Goal: Task Accomplishment & Management: Manage account settings

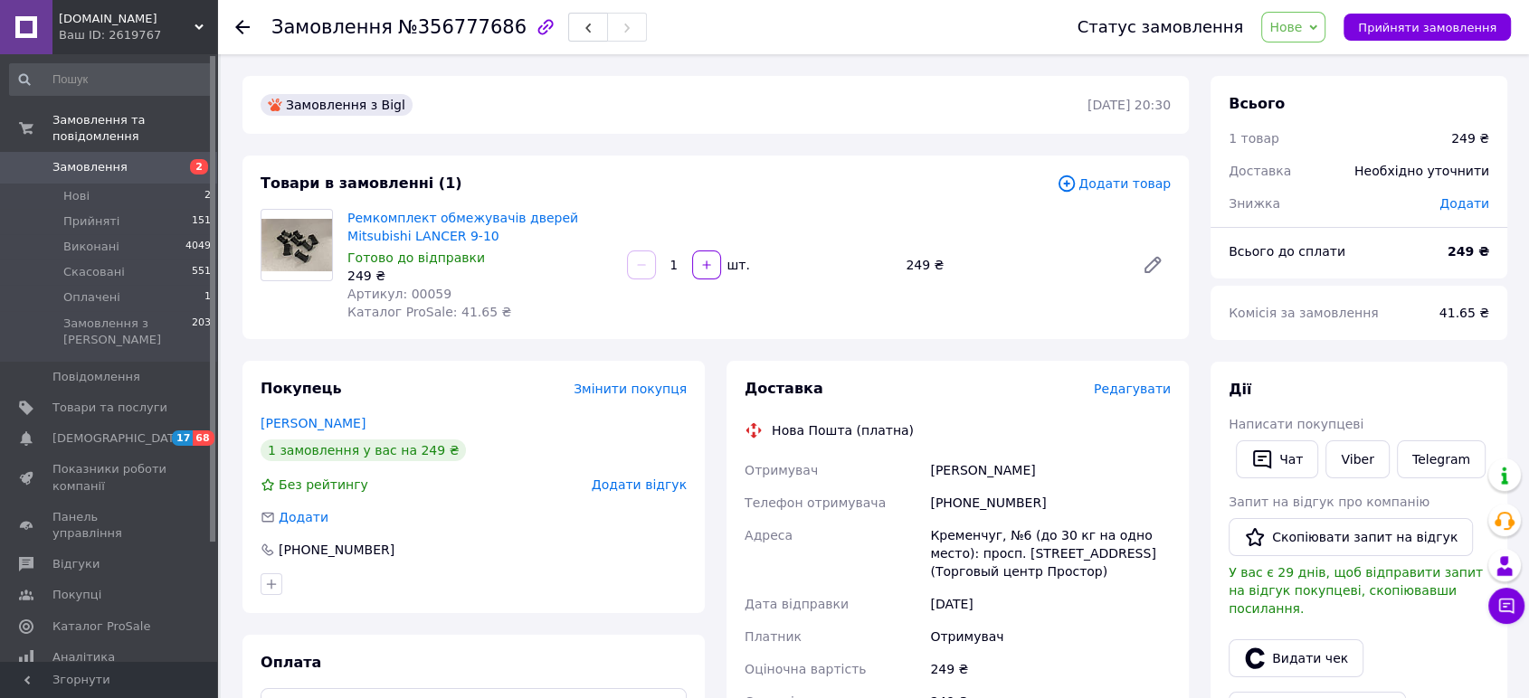
click at [1302, 28] on span "Нове" at bounding box center [1285, 27] width 33 height 14
click at [1305, 58] on li "Прийнято" at bounding box center [1303, 63] width 83 height 27
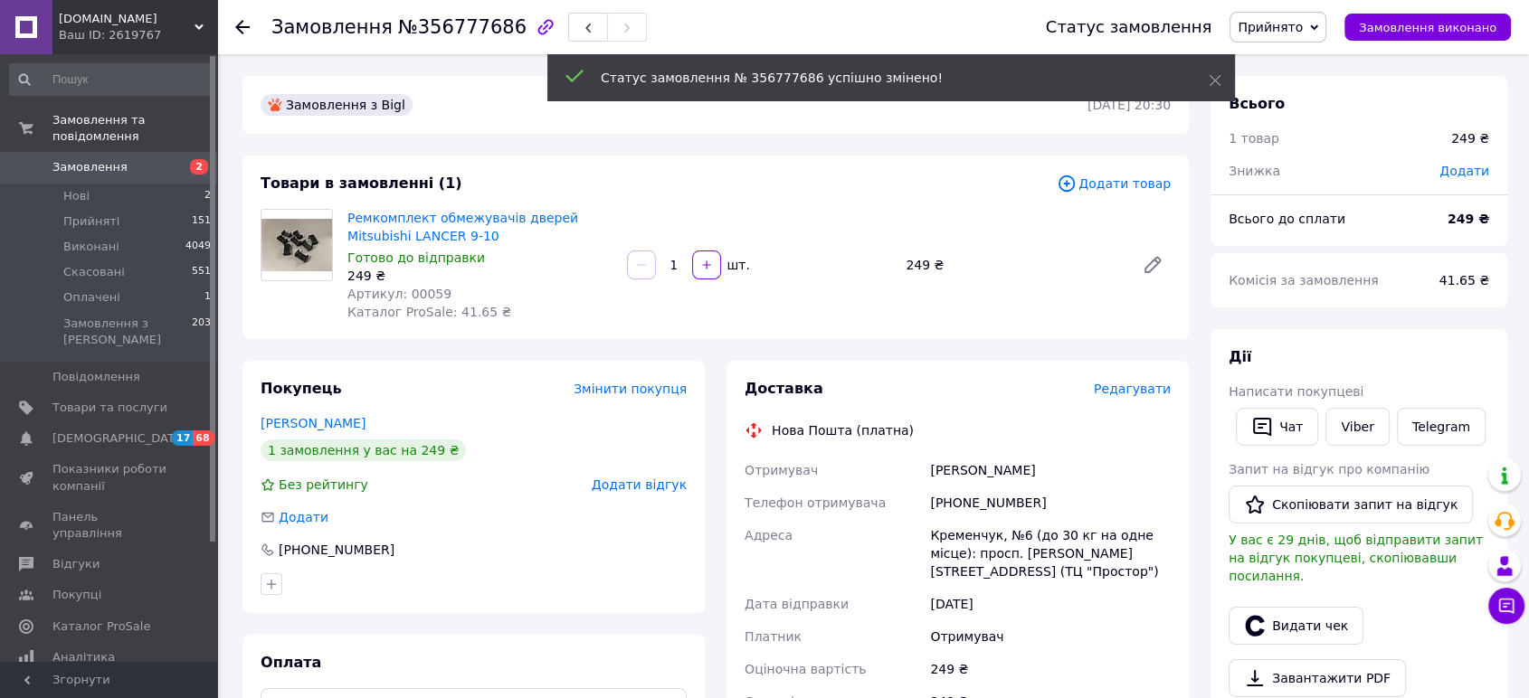
click at [410, 299] on span "Артикул: 00059" at bounding box center [399, 294] width 104 height 14
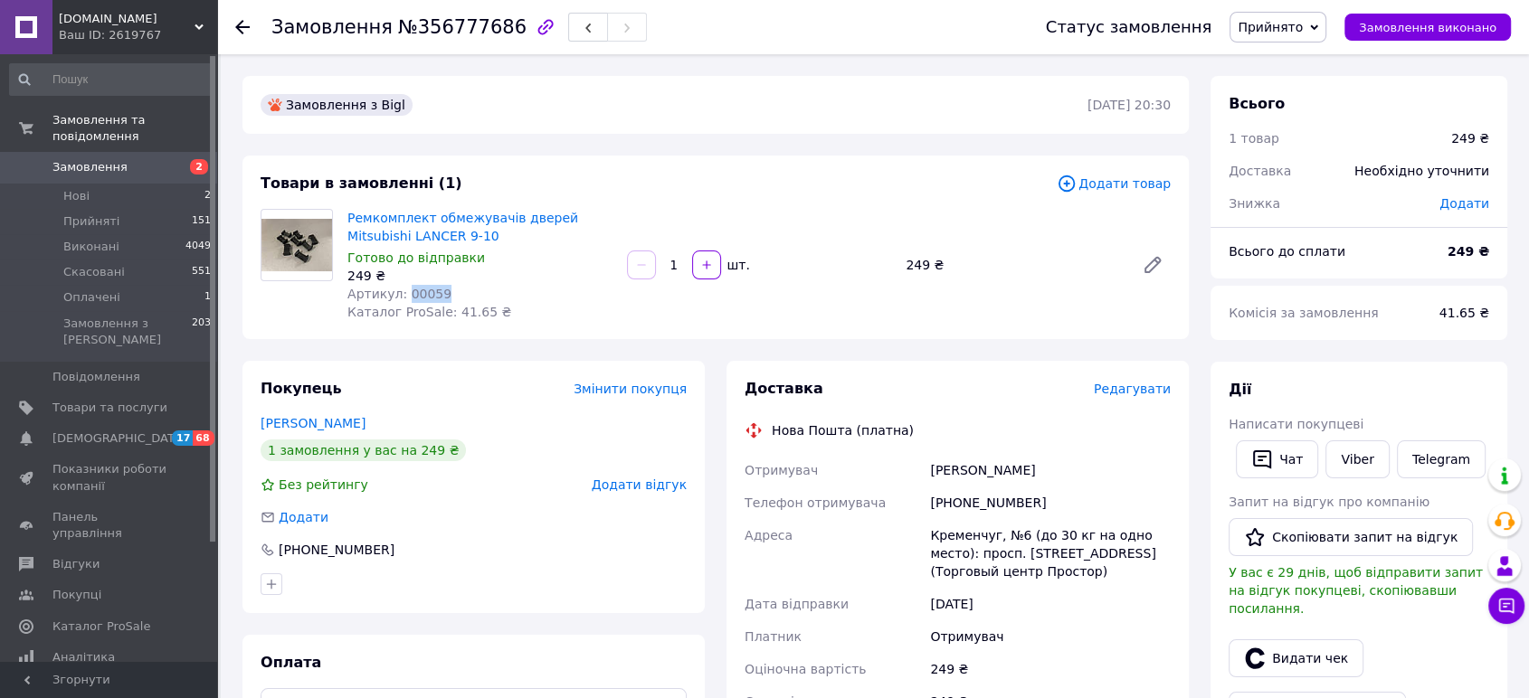
copy span "00059"
click at [1135, 396] on span "Редагувати" at bounding box center [1132, 389] width 77 height 14
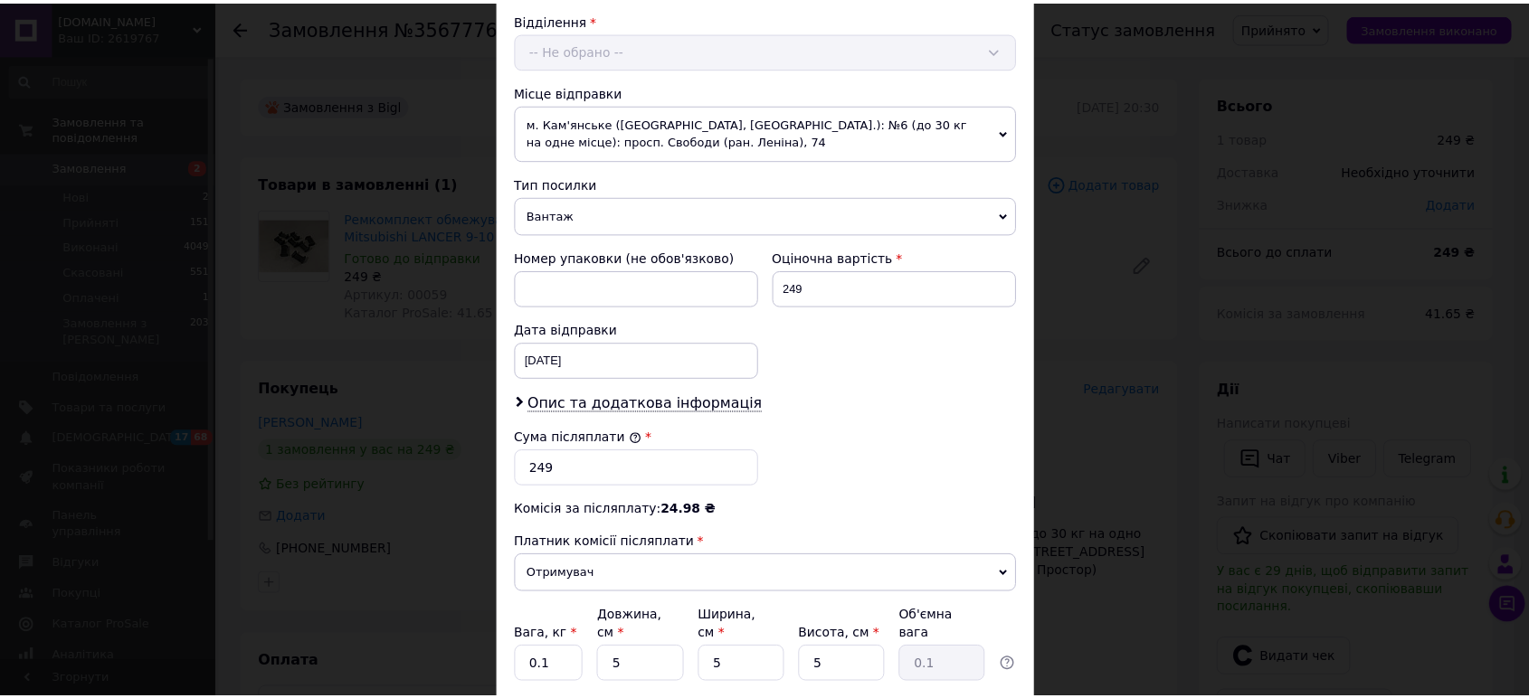
scroll to position [696, 0]
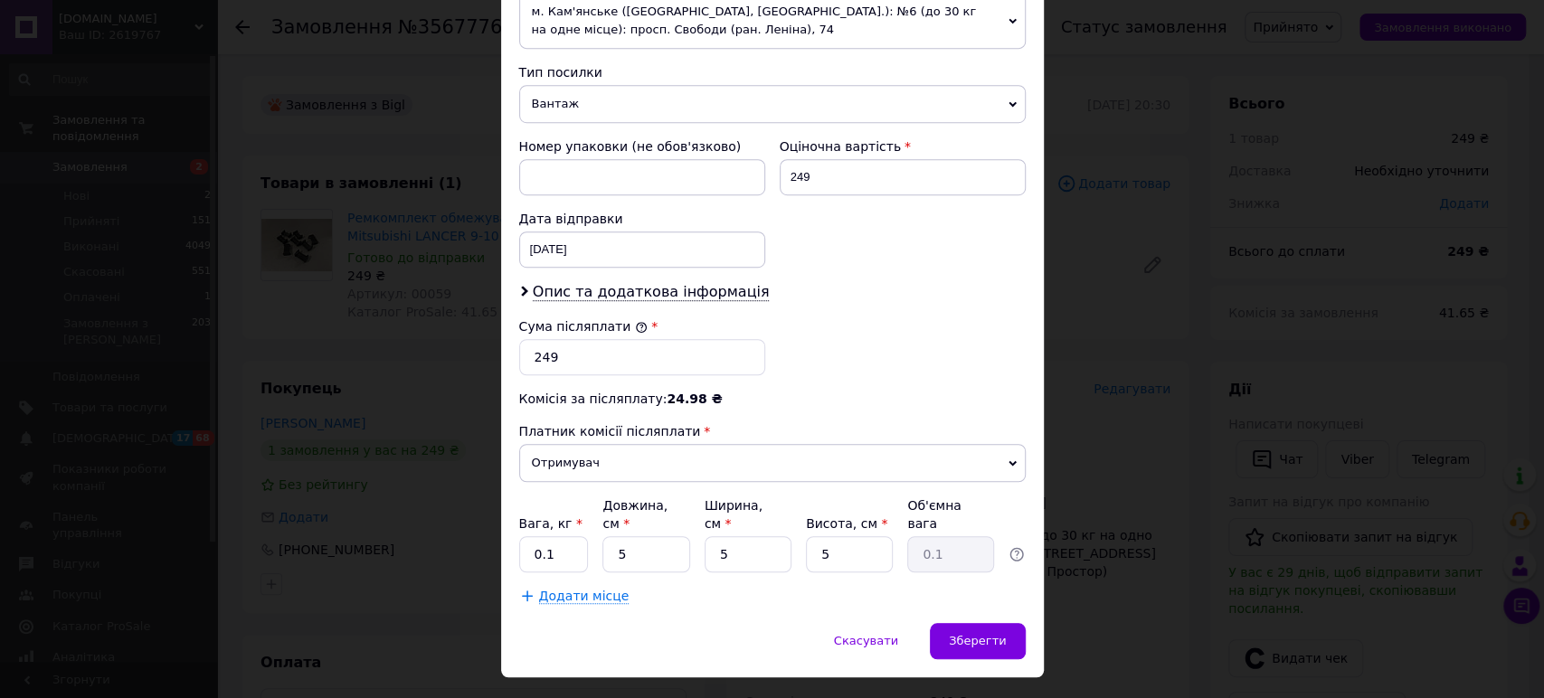
click at [1071, 355] on div "× Редагування доставки Спосіб доставки Нова Пошта (платна) Платник Отримувач Ві…" at bounding box center [772, 349] width 1544 height 698
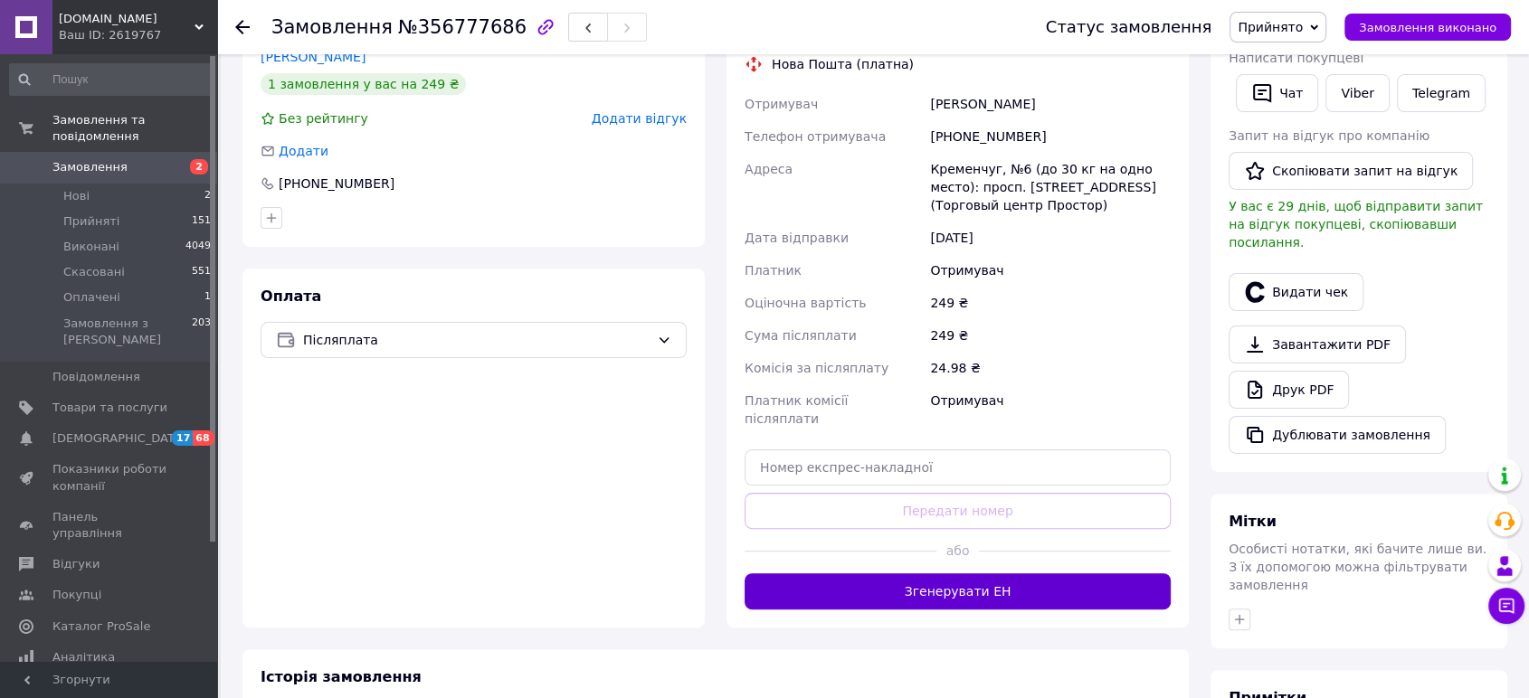
scroll to position [402, 0]
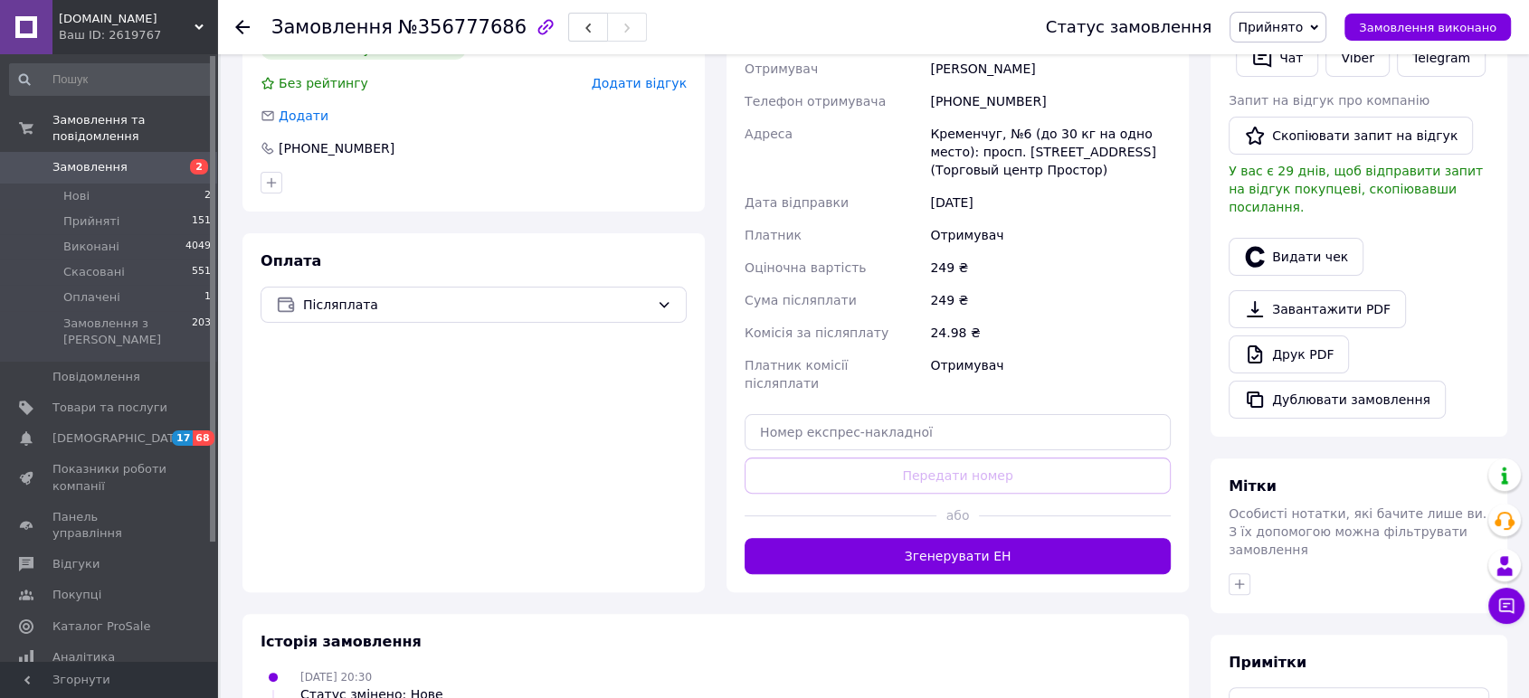
click at [948, 546] on button "Згенерувати ЕН" at bounding box center [958, 556] width 426 height 36
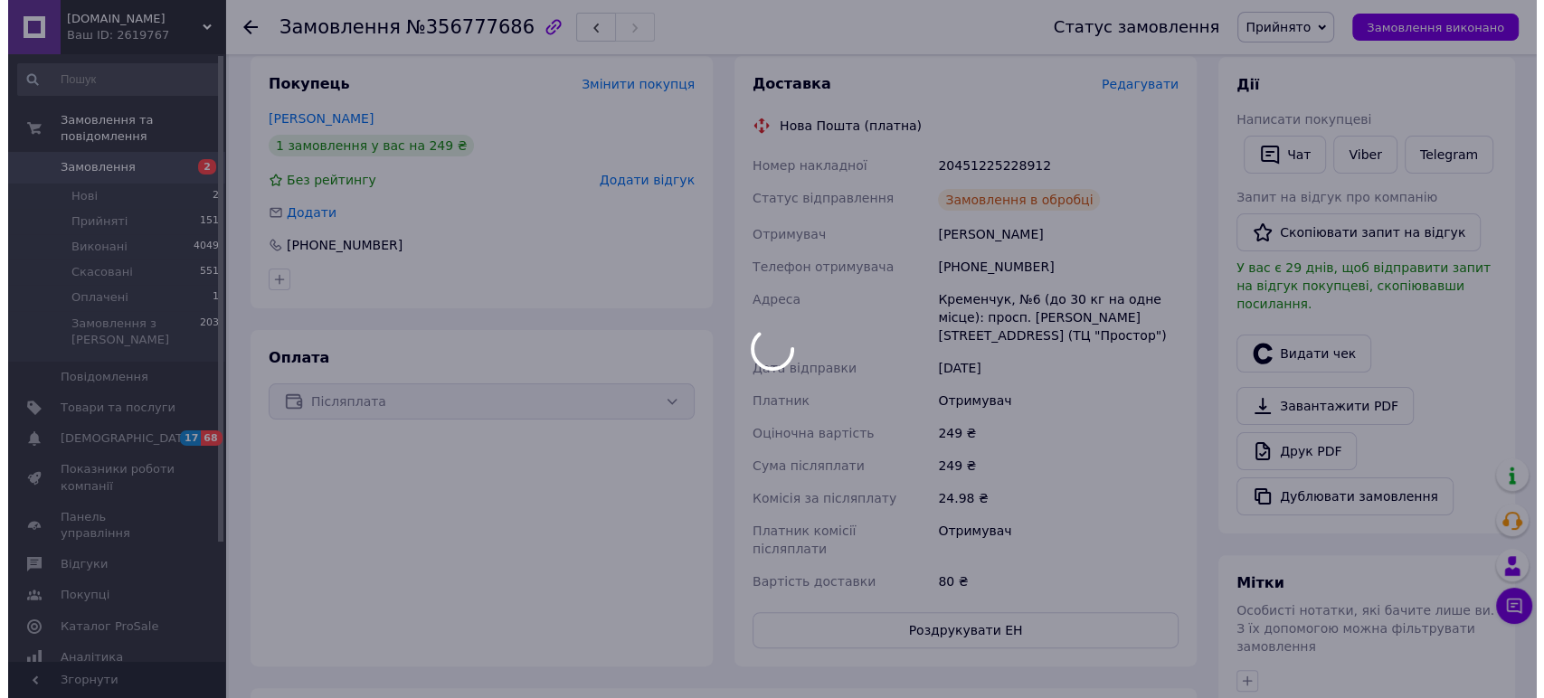
scroll to position [201, 0]
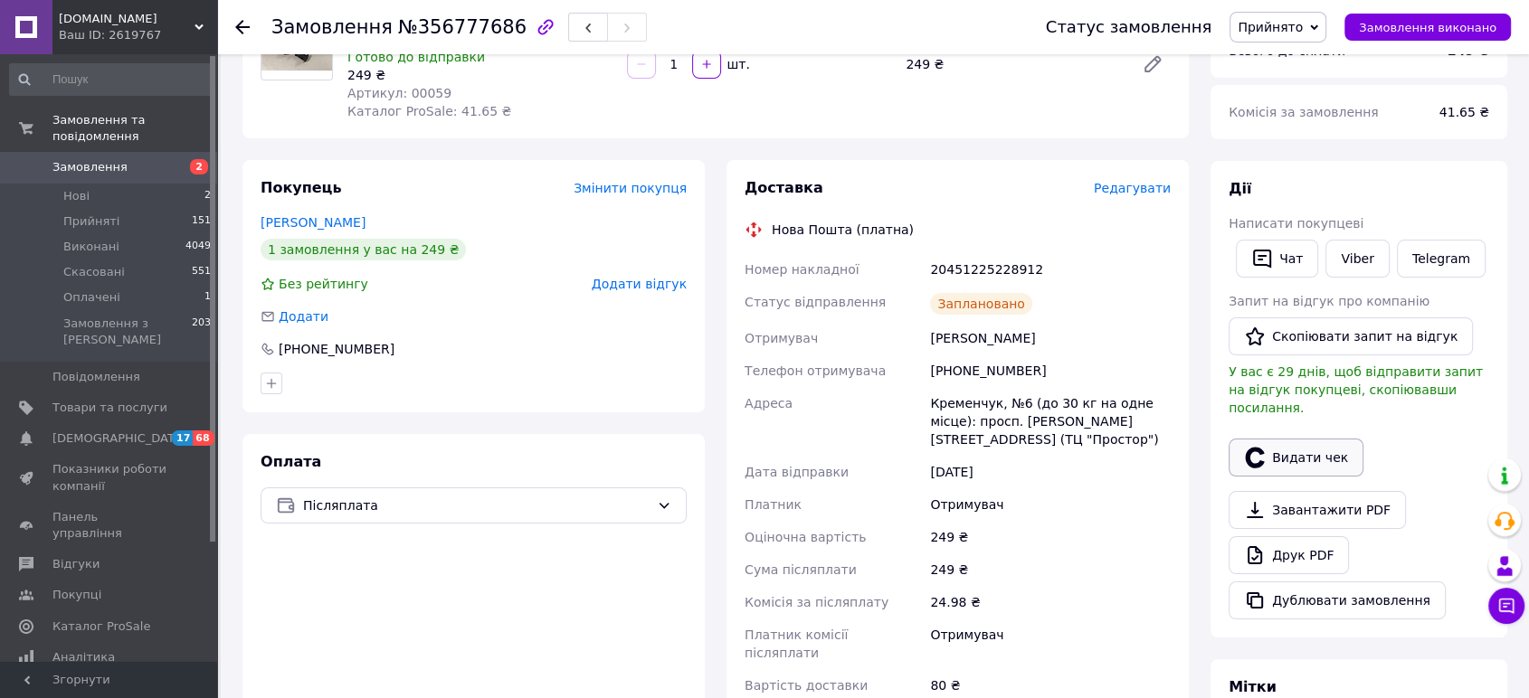
click at [1282, 451] on button "Видати чек" at bounding box center [1296, 458] width 135 height 38
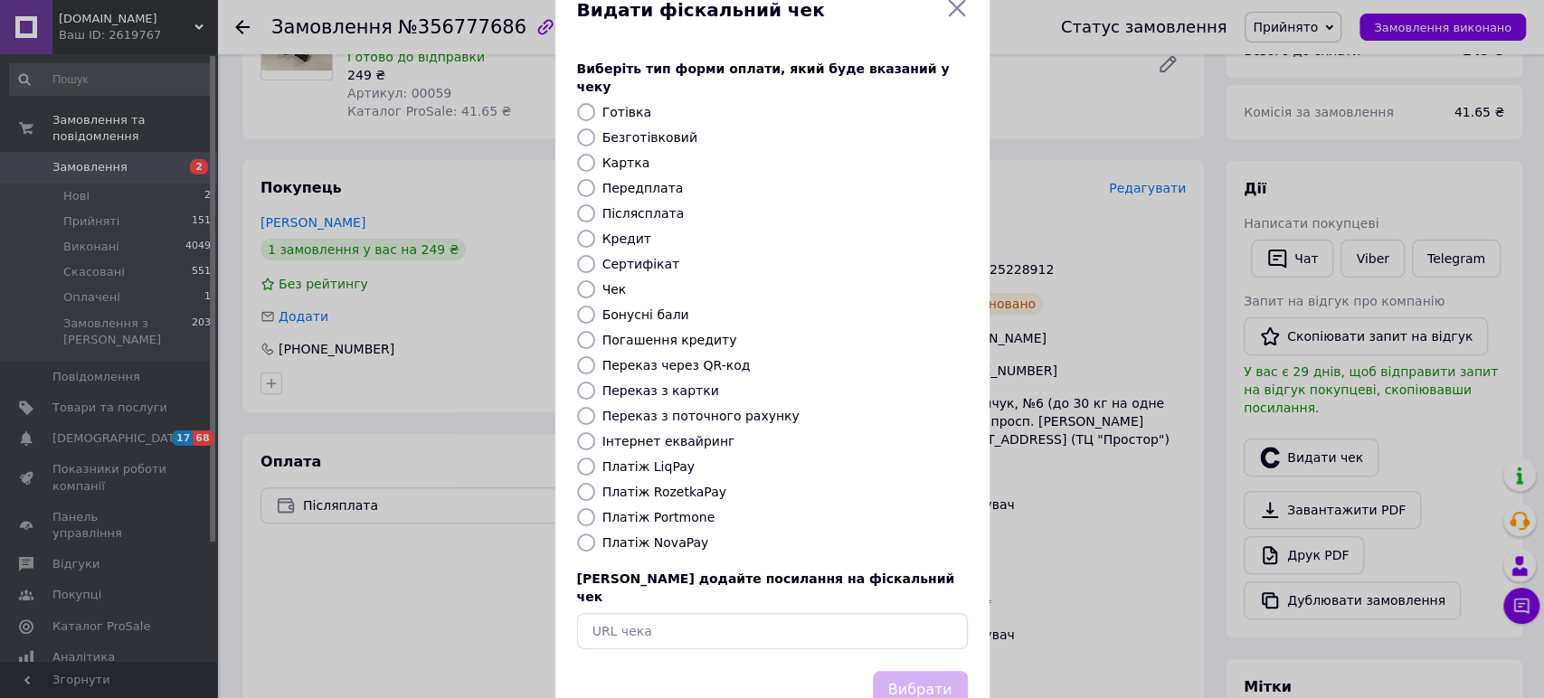
scroll to position [78, 0]
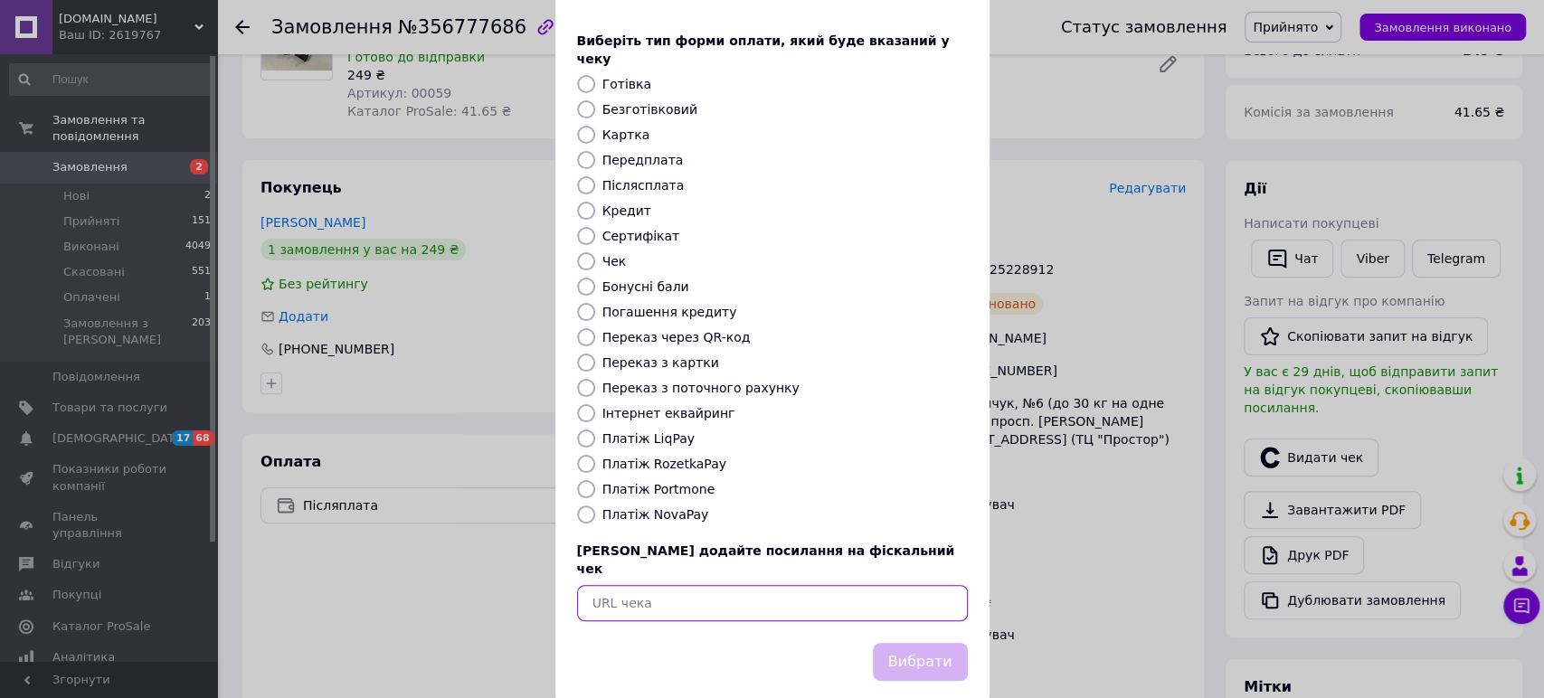
click at [665, 585] on input "text" at bounding box center [772, 603] width 391 height 36
paste input "https://check.checkbox.ua/ad9d5e09-bf69-48a4-8a12-8d7f72aeade9"
type input "https://check.checkbox.ua/ad9d5e09-bf69-48a4-8a12-8d7f72aeade9"
click at [935, 643] on button "Вибрати" at bounding box center [920, 662] width 95 height 39
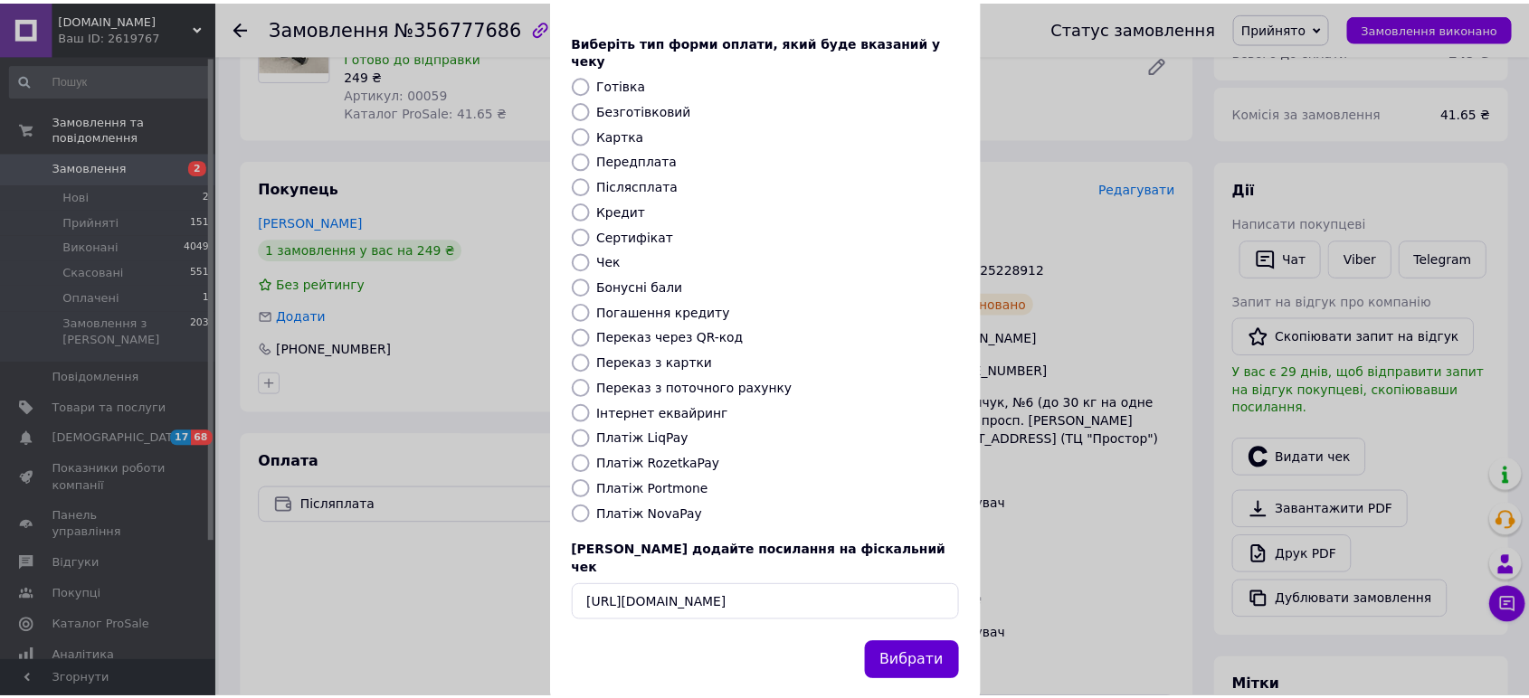
scroll to position [0, 0]
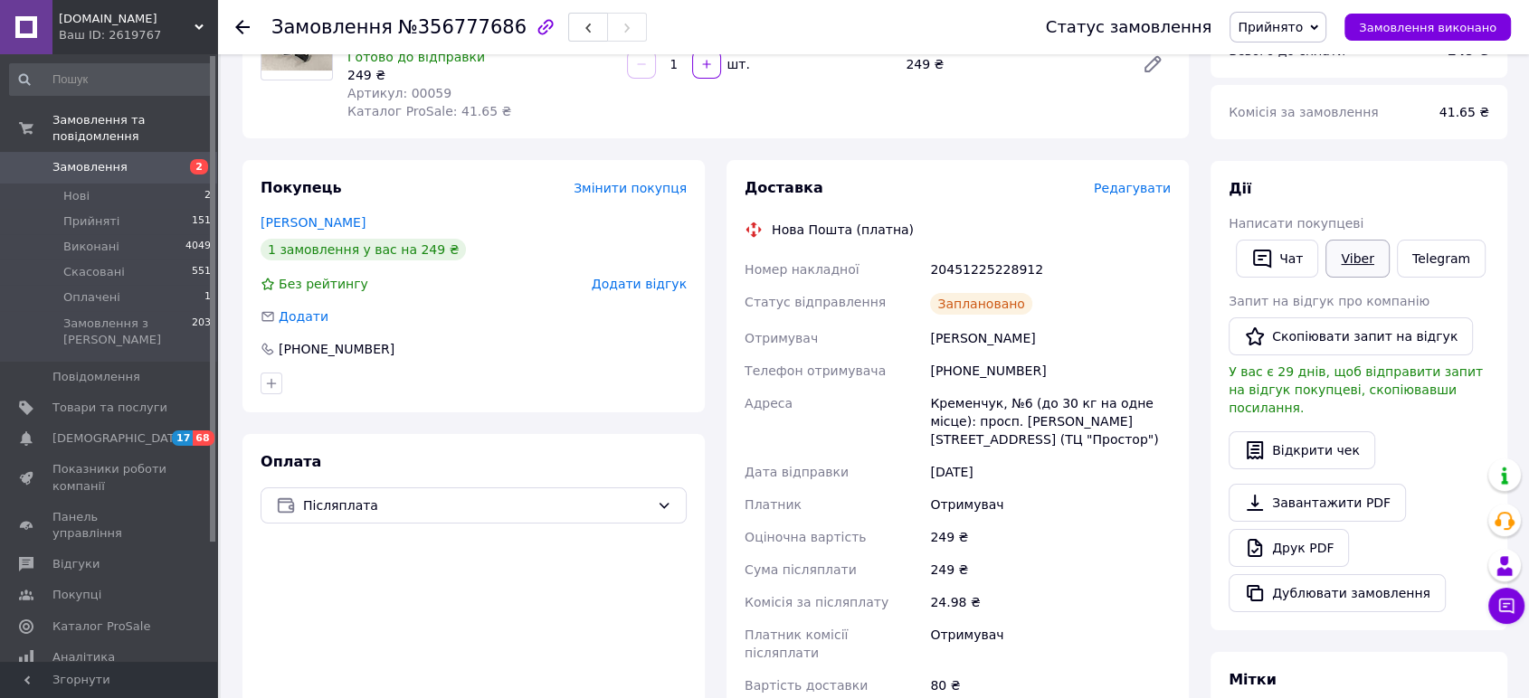
click at [1344, 263] on link "Viber" at bounding box center [1356, 259] width 63 height 38
click at [960, 268] on div "20451225228912" at bounding box center [1050, 269] width 248 height 33
copy div "20451225228912"
click at [166, 159] on span "Замовлення" at bounding box center [109, 167] width 115 height 16
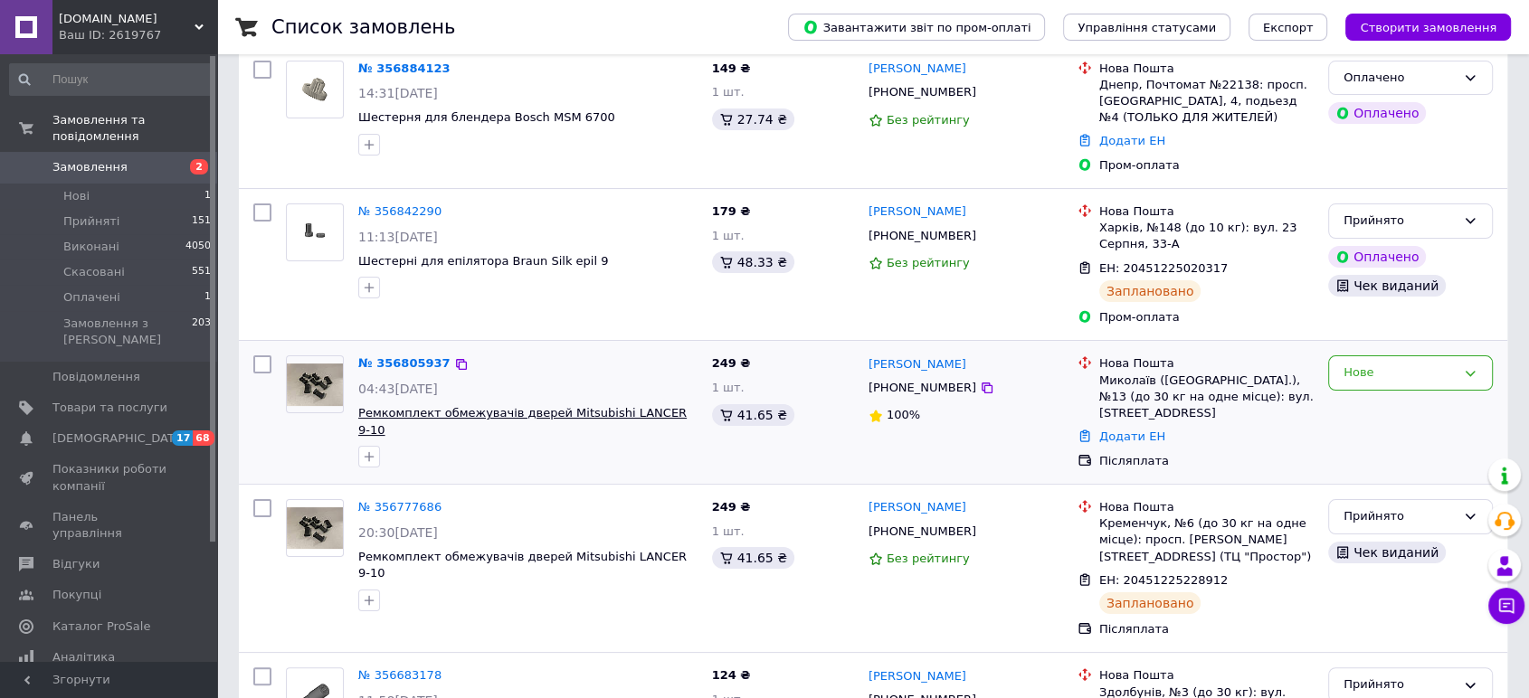
scroll to position [201, 0]
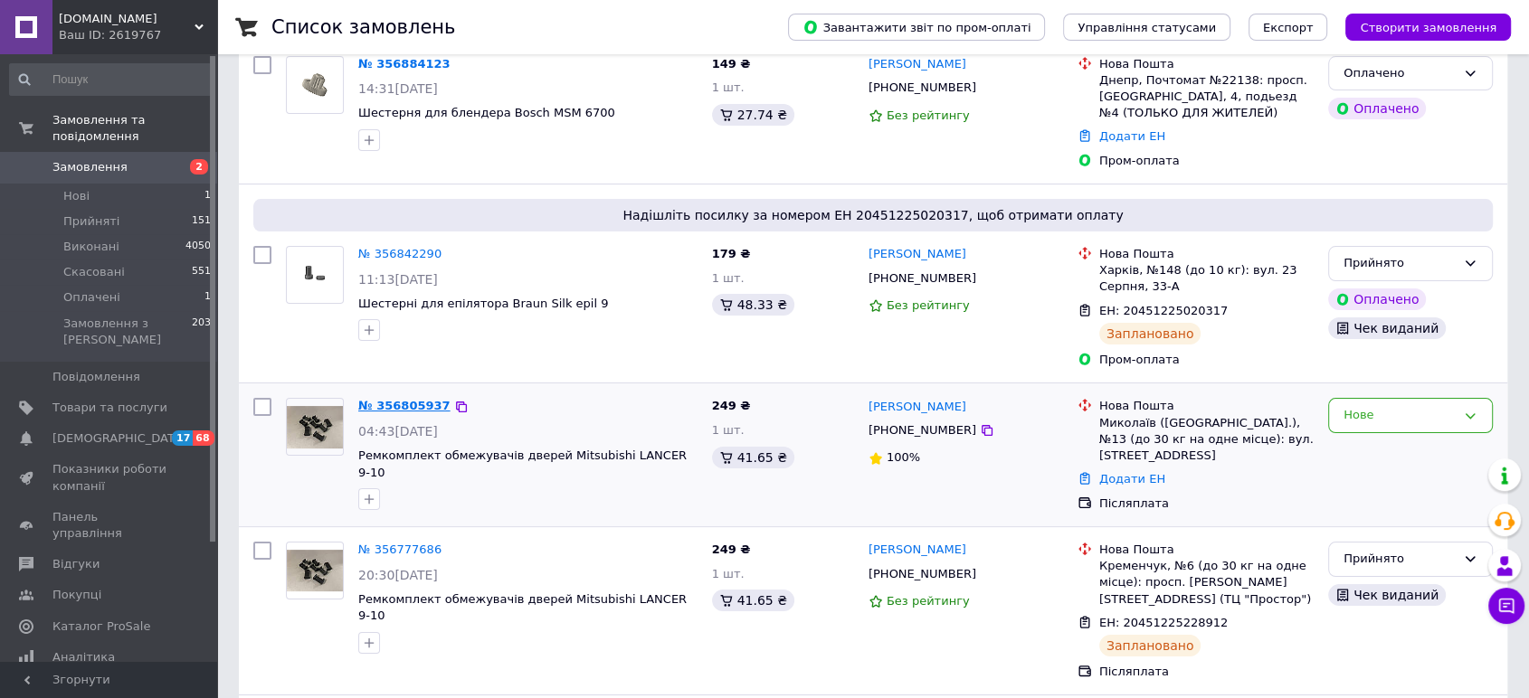
click at [378, 406] on link "№ 356805937" at bounding box center [404, 406] width 92 height 14
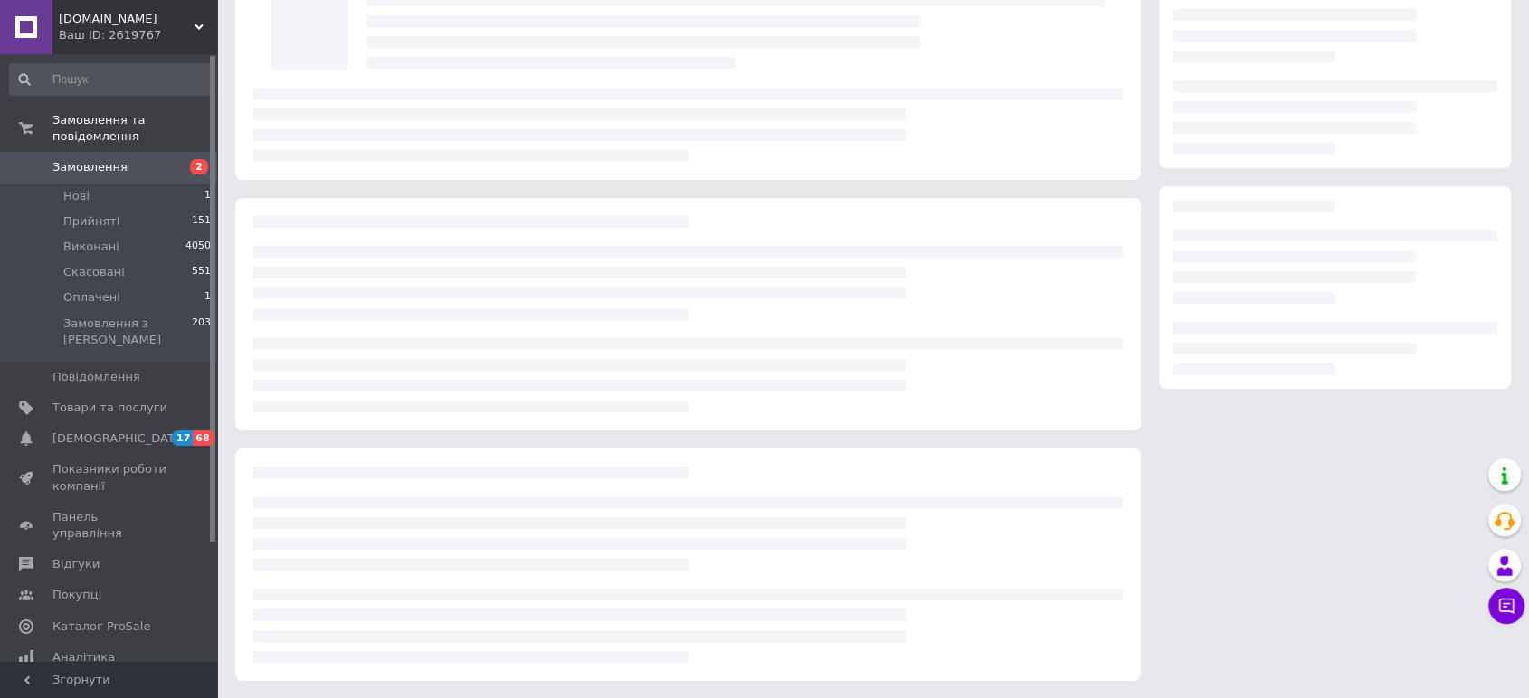
scroll to position [90, 0]
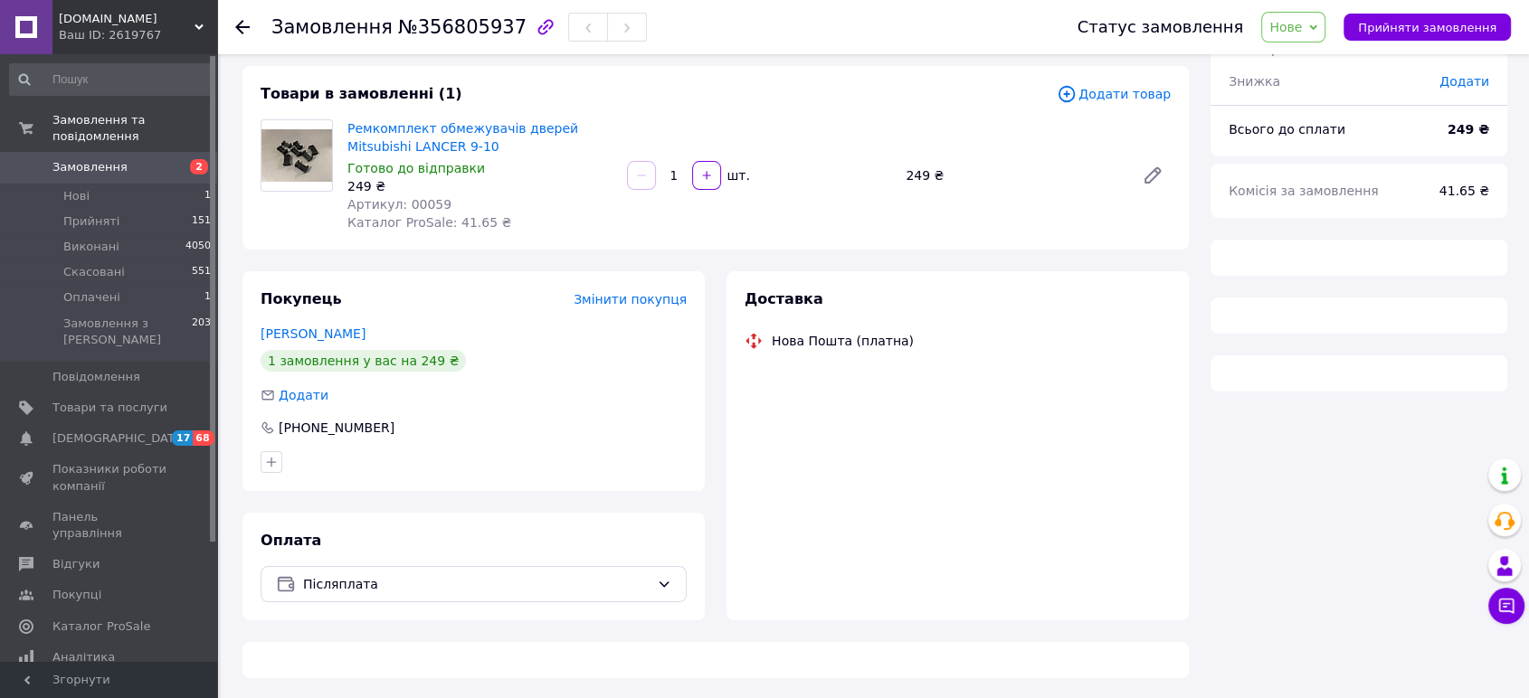
drag, startPoint x: 1290, startPoint y: 30, endPoint x: 1296, endPoint y: 45, distance: 16.3
click at [1293, 30] on span "Нове" at bounding box center [1285, 27] width 33 height 14
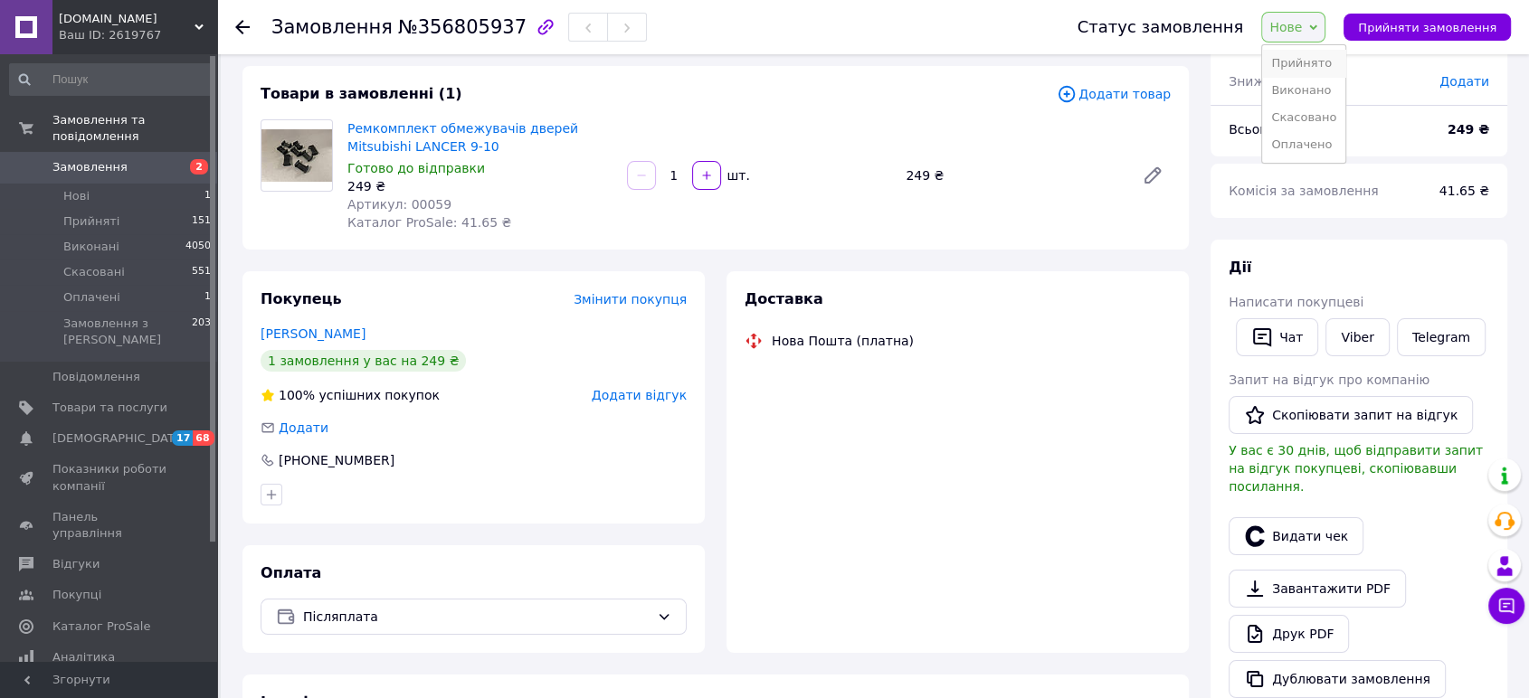
scroll to position [201, 0]
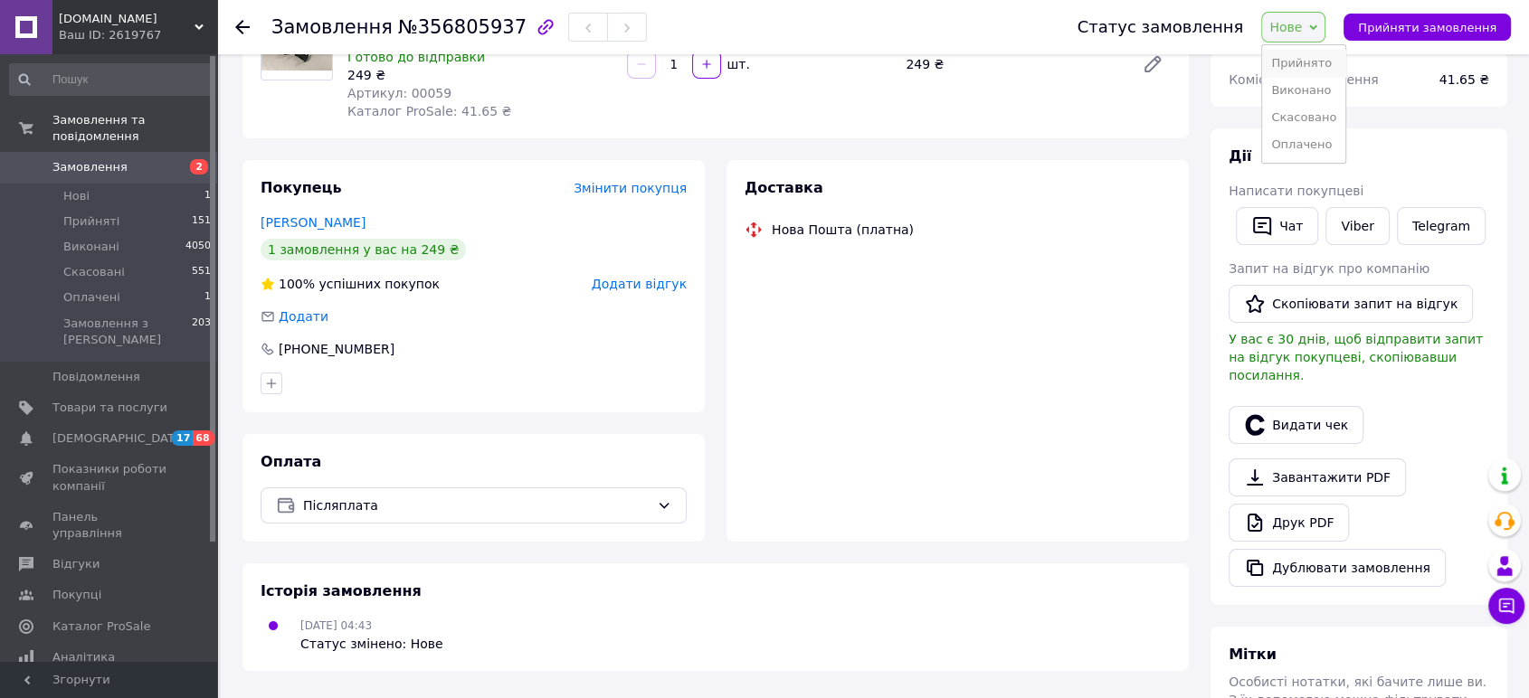
click at [1296, 56] on li "Прийнято" at bounding box center [1303, 63] width 83 height 27
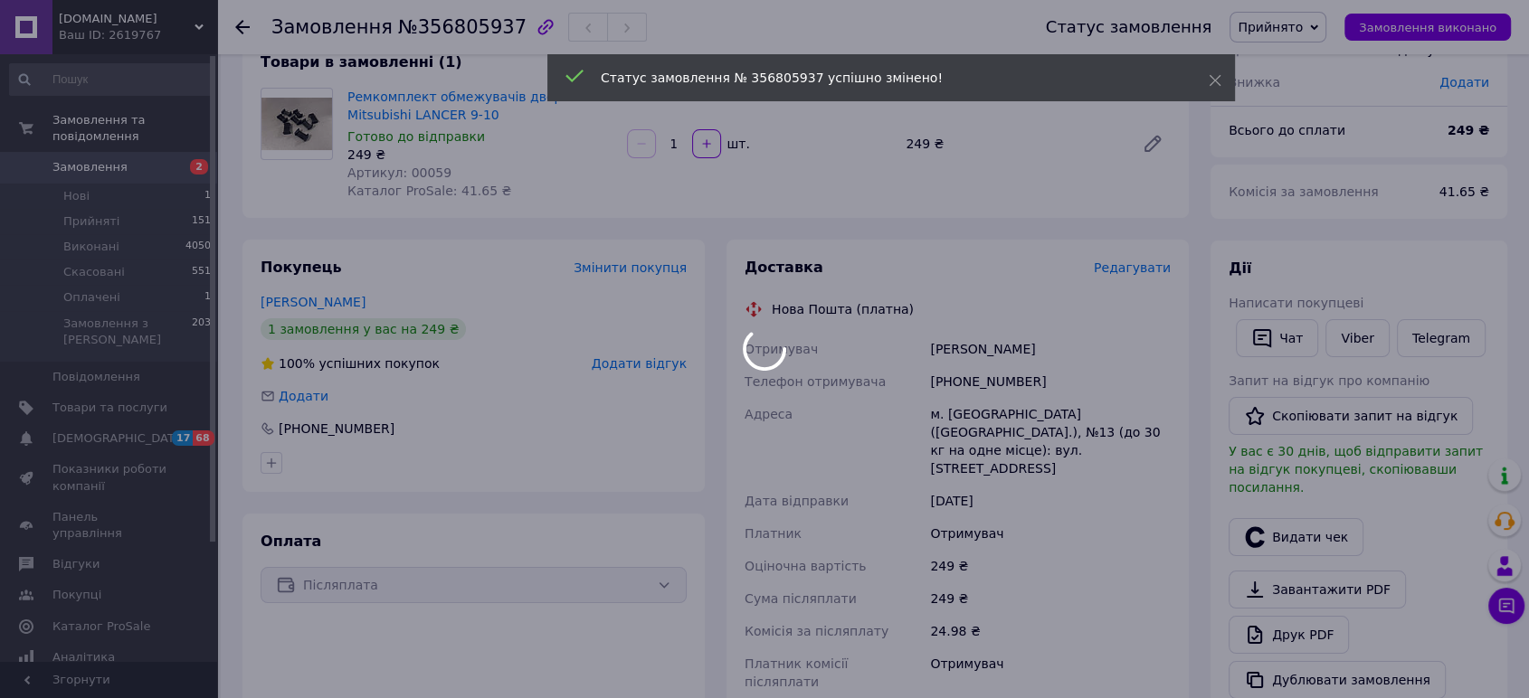
scroll to position [0, 0]
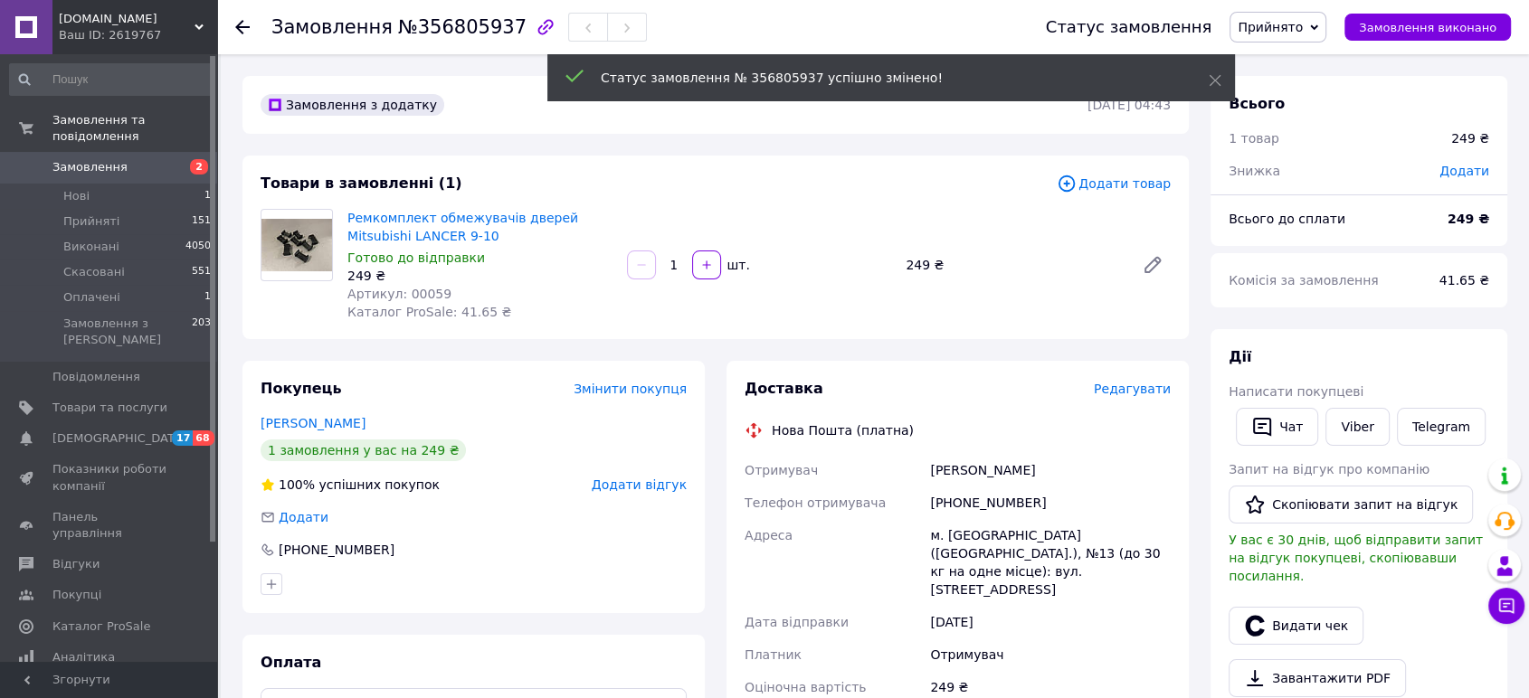
click at [420, 293] on span "Артикул: 00059" at bounding box center [399, 294] width 104 height 14
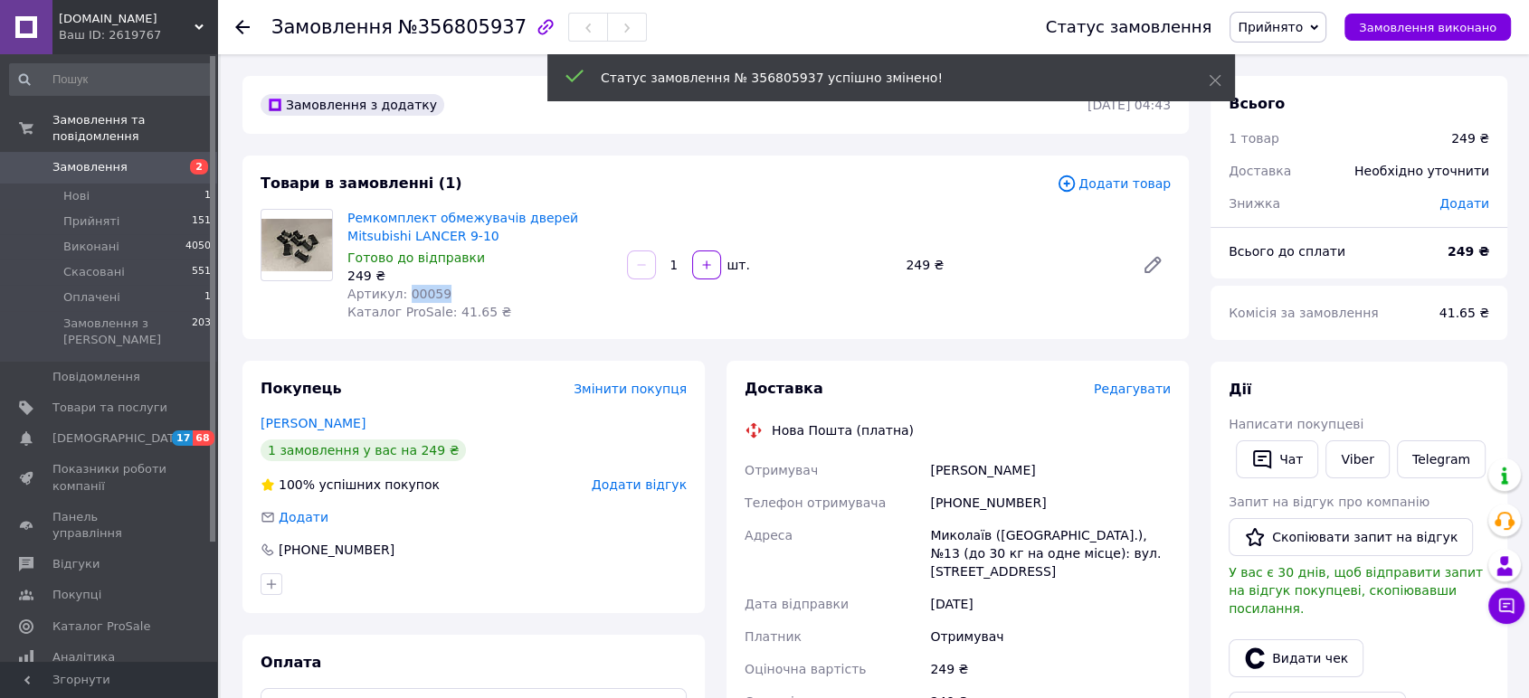
copy span "00059"
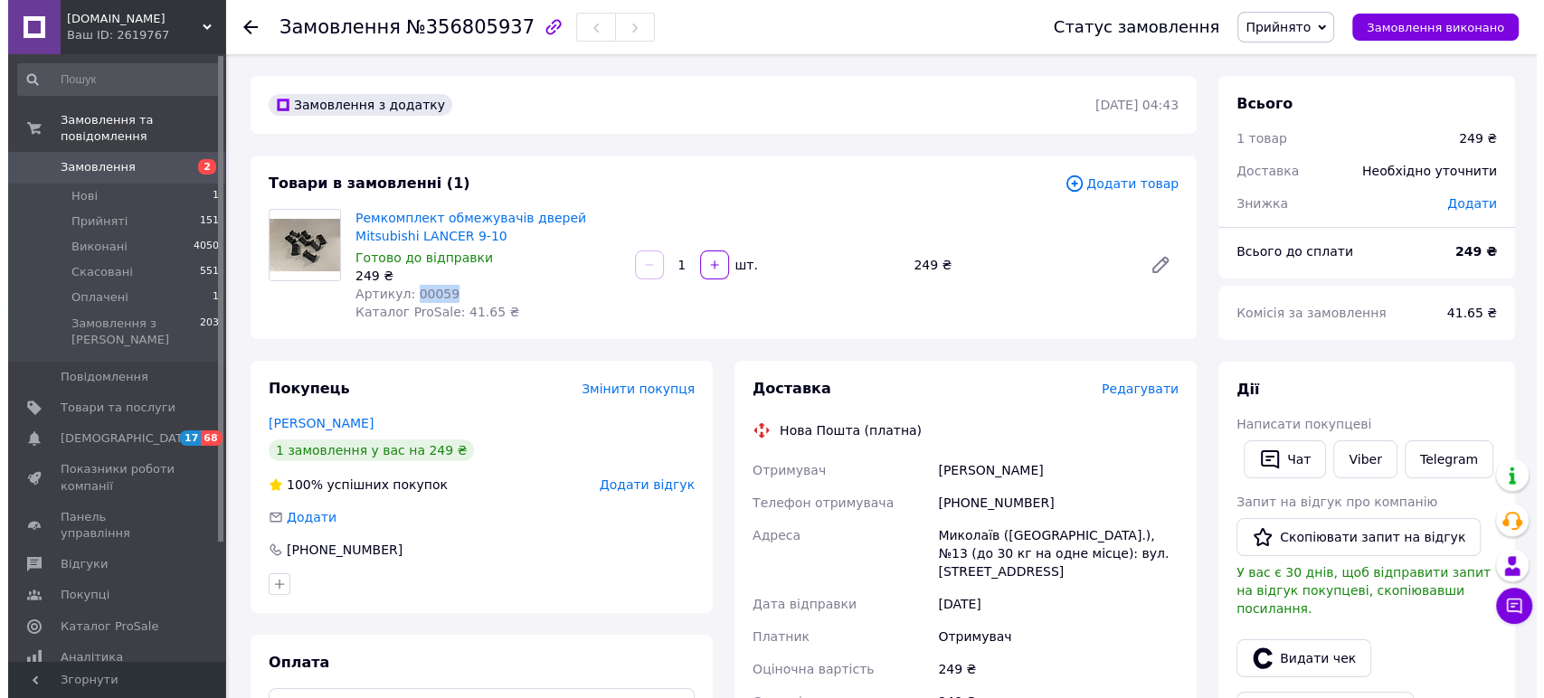
scroll to position [201, 0]
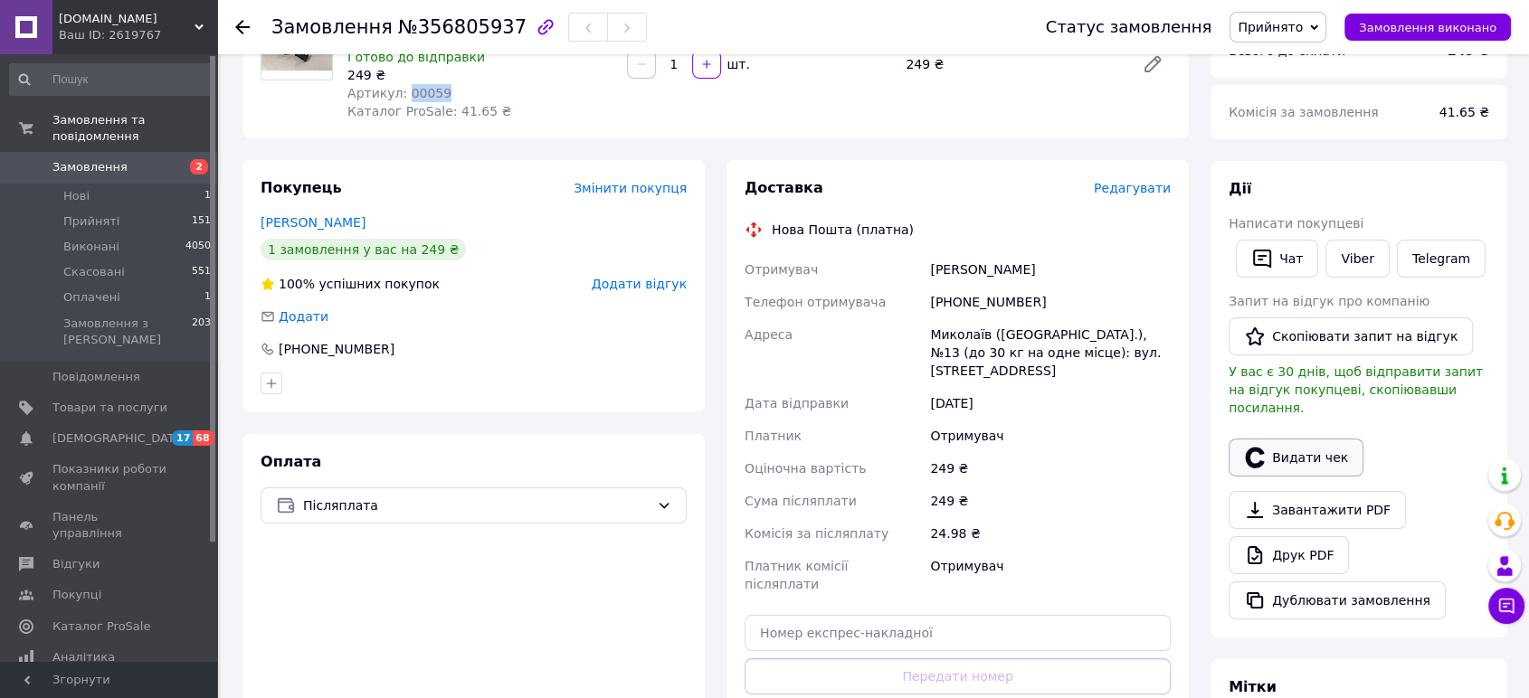
click at [1347, 439] on button "Видати чек" at bounding box center [1296, 458] width 135 height 38
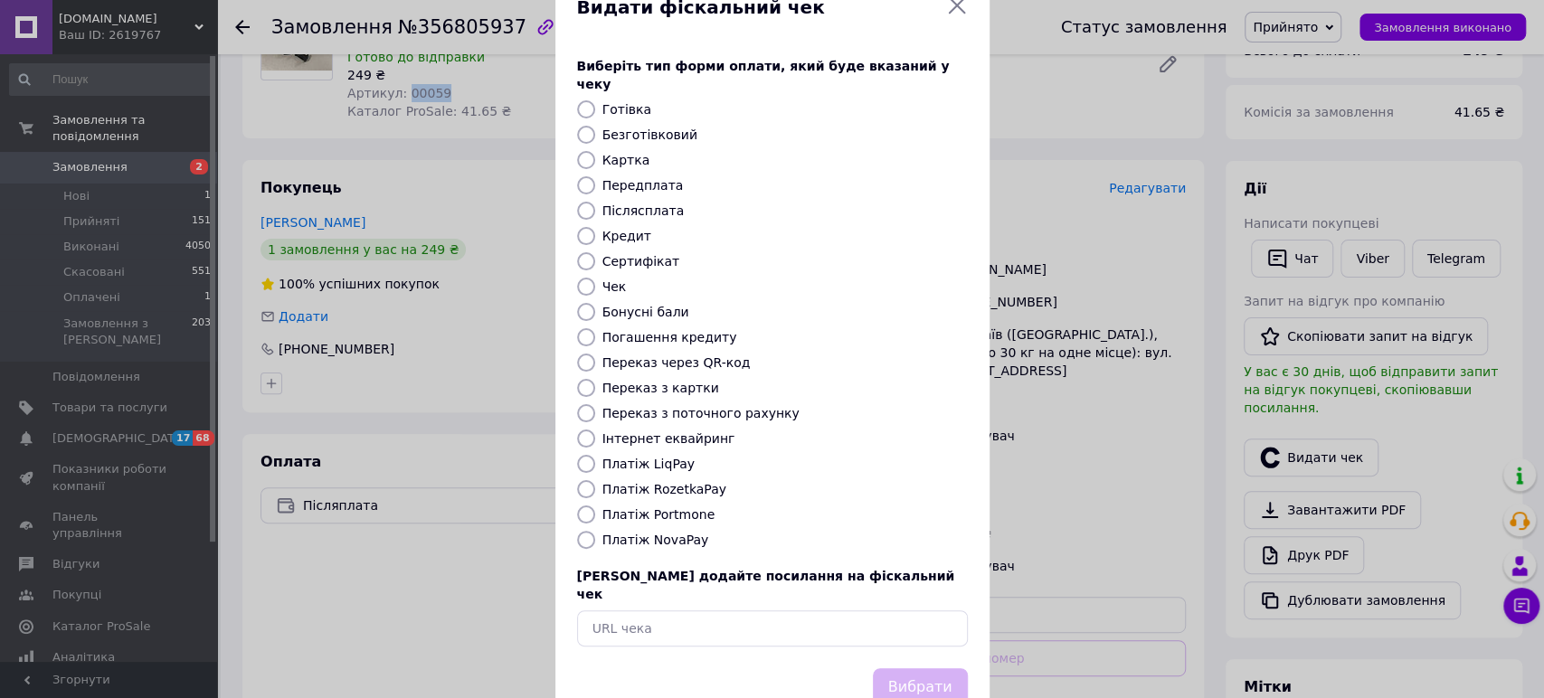
scroll to position [78, 0]
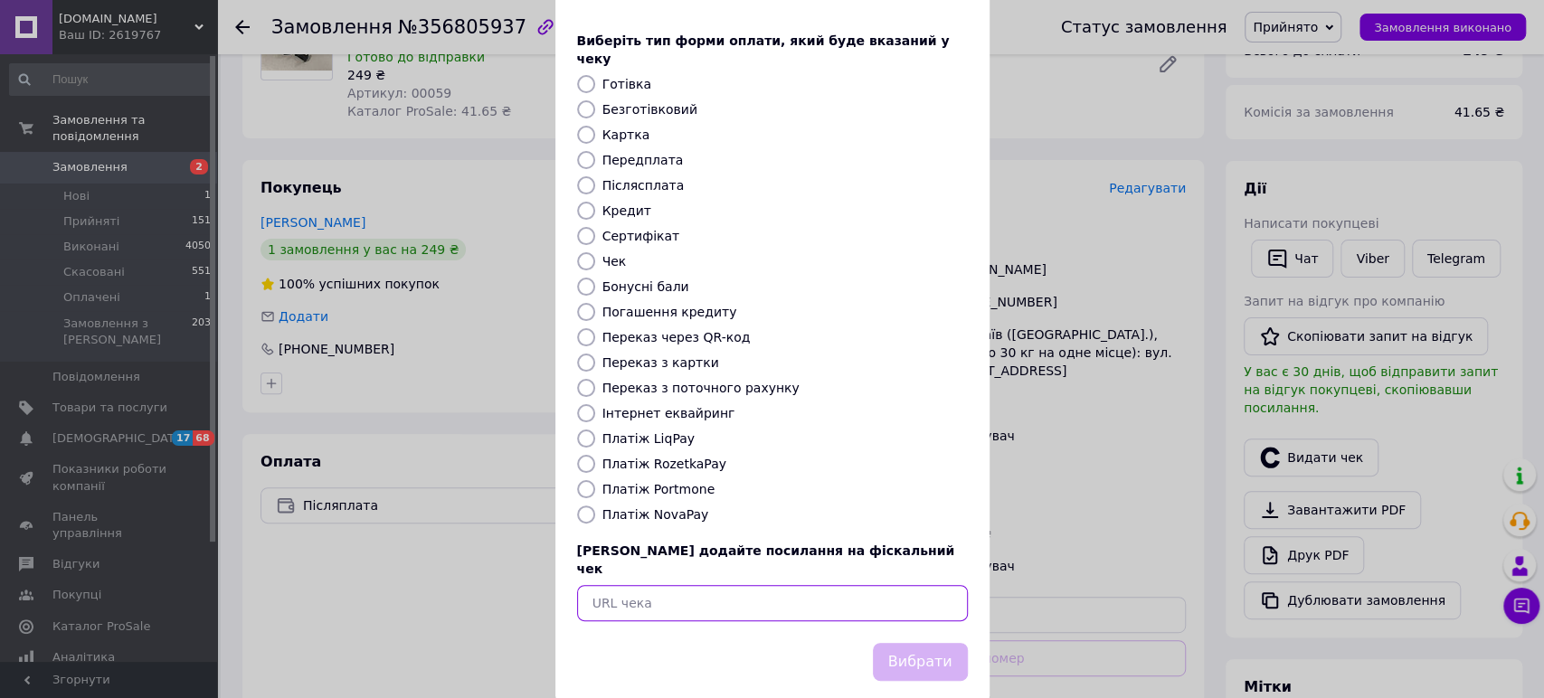
click at [745, 585] on input "text" at bounding box center [772, 603] width 391 height 36
paste input "https://check.checkbox.ua/418b2f76-f15f-479e-bebe-ca5ce9590d88"
type input "https://check.checkbox.ua/418b2f76-f15f-479e-bebe-ca5ce9590d88"
click at [905, 643] on button "Вибрати" at bounding box center [920, 662] width 95 height 39
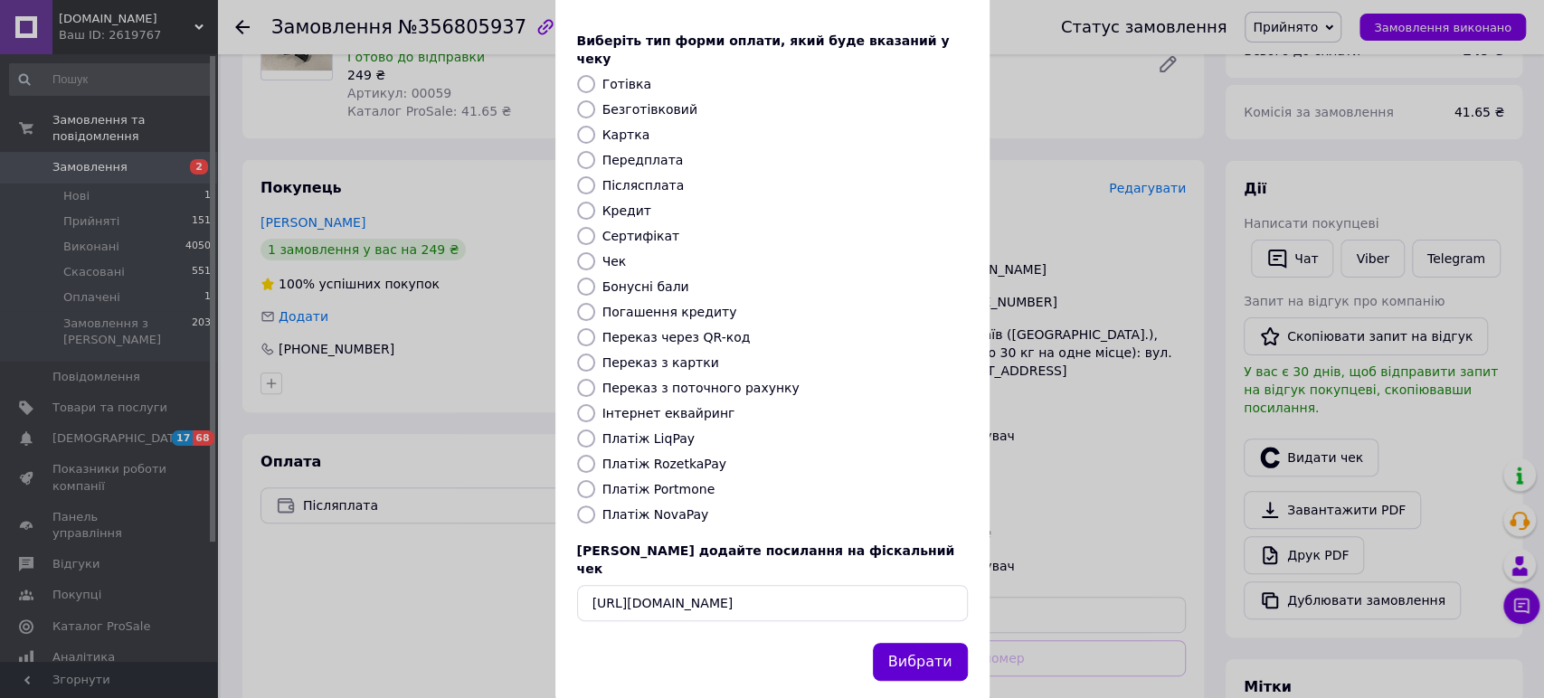
scroll to position [0, 0]
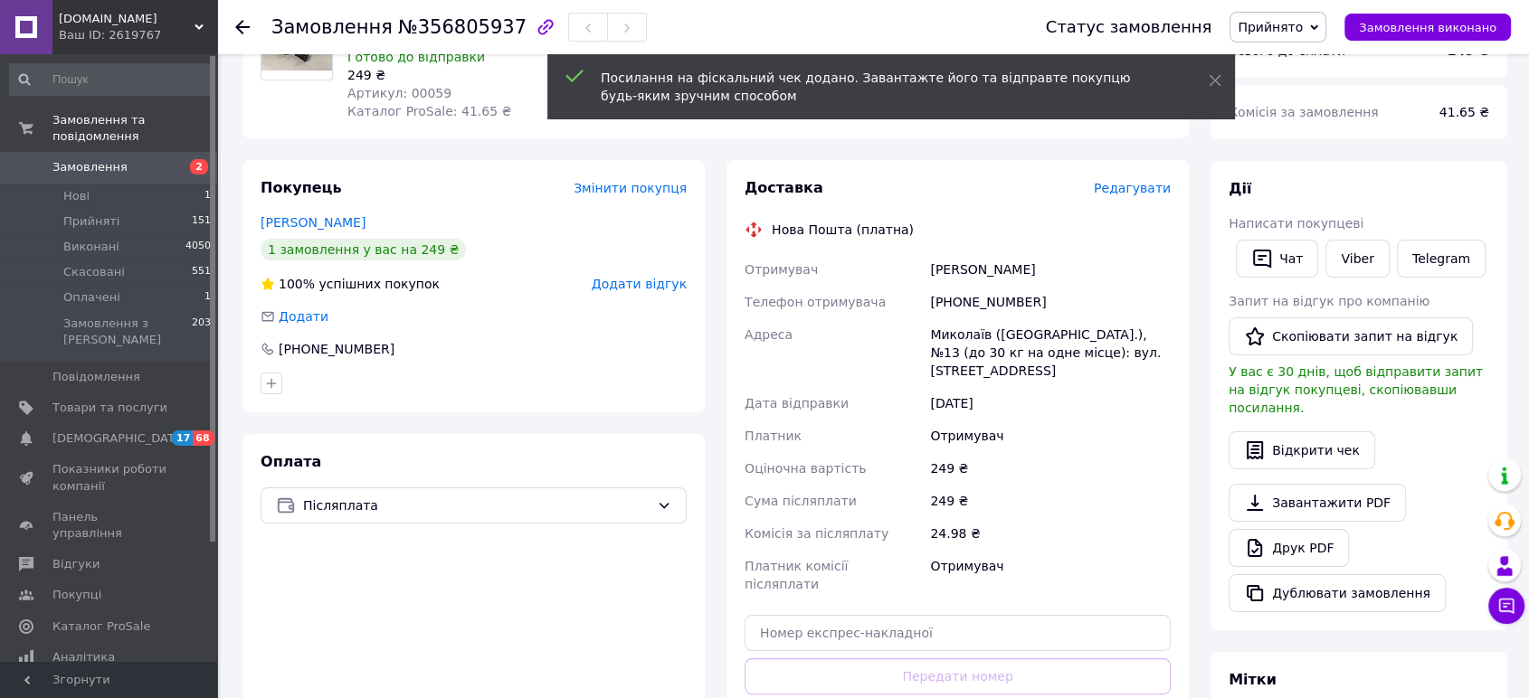
click at [1145, 185] on span "Редагувати" at bounding box center [1132, 188] width 77 height 14
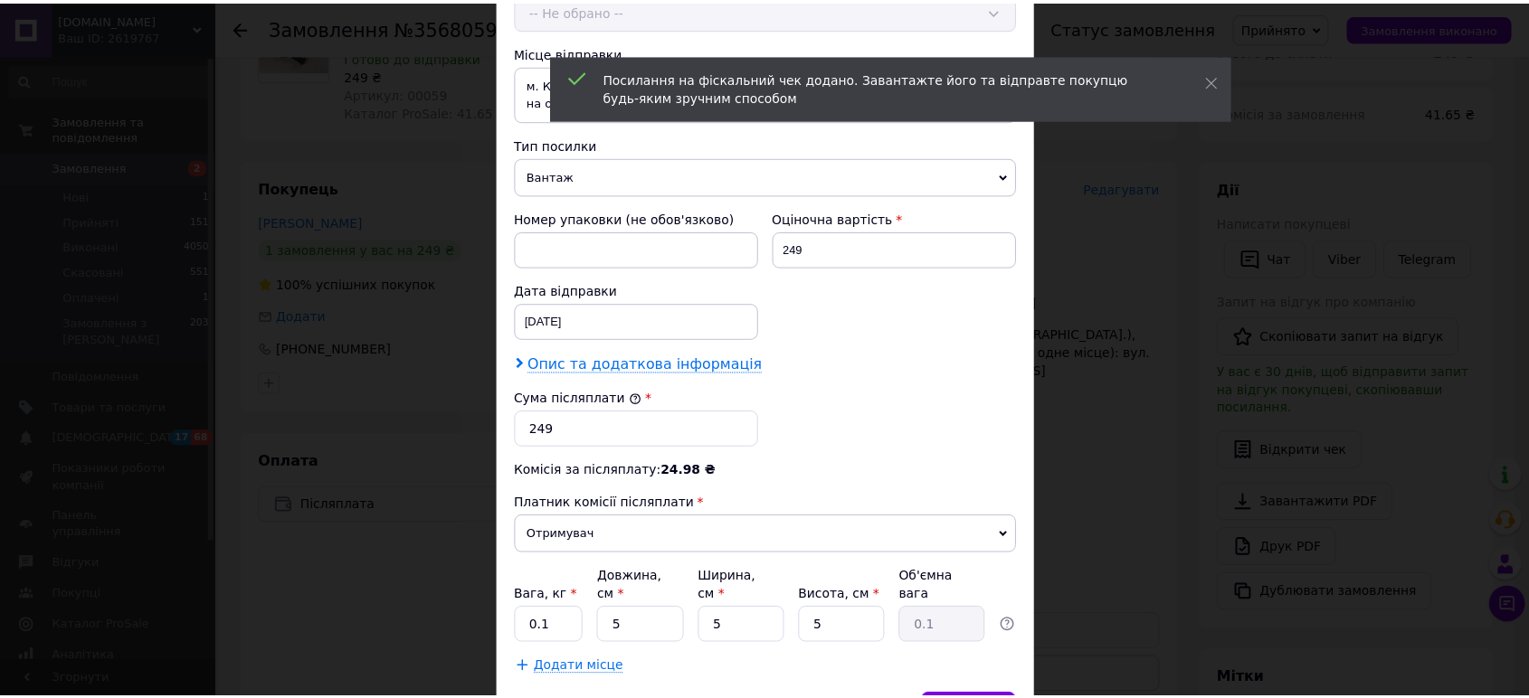
scroll to position [696, 0]
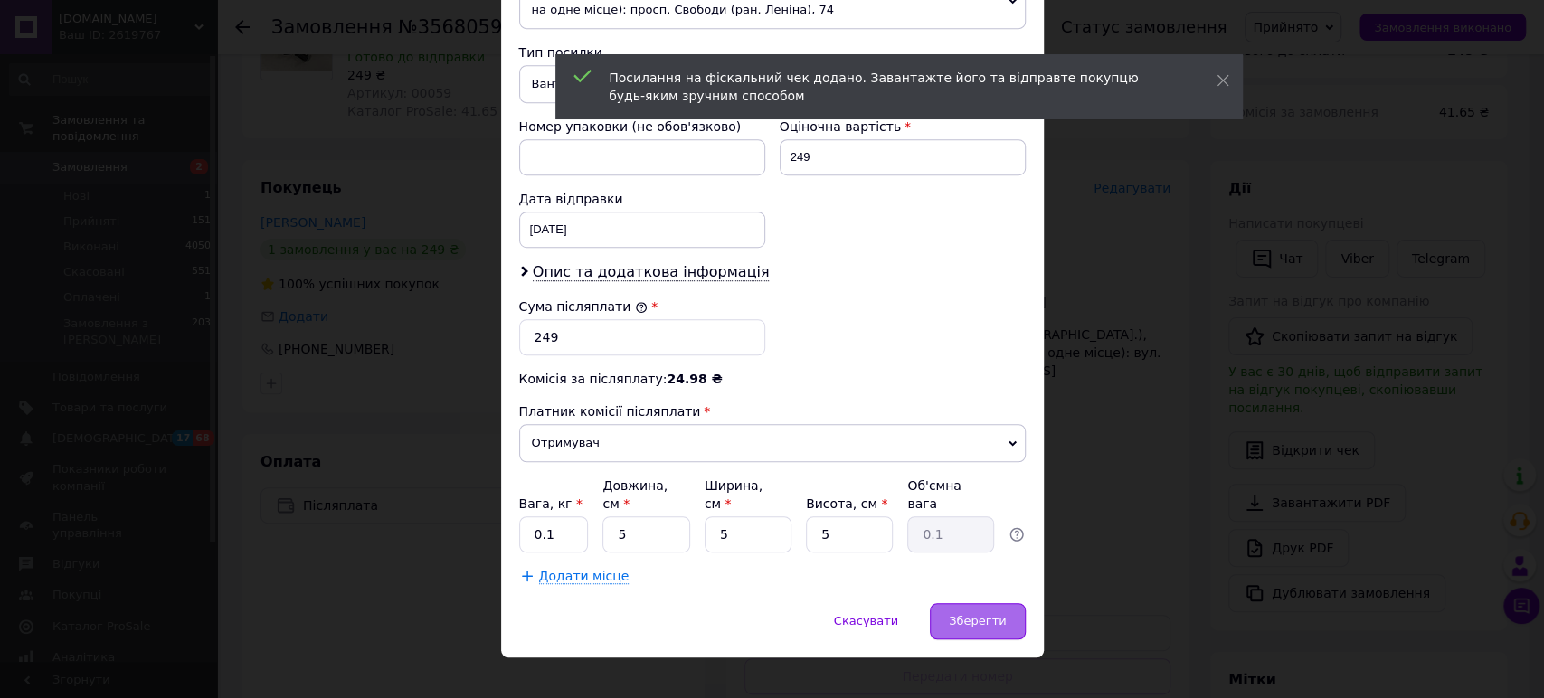
click at [989, 603] on div "Зберегти" at bounding box center [977, 621] width 95 height 36
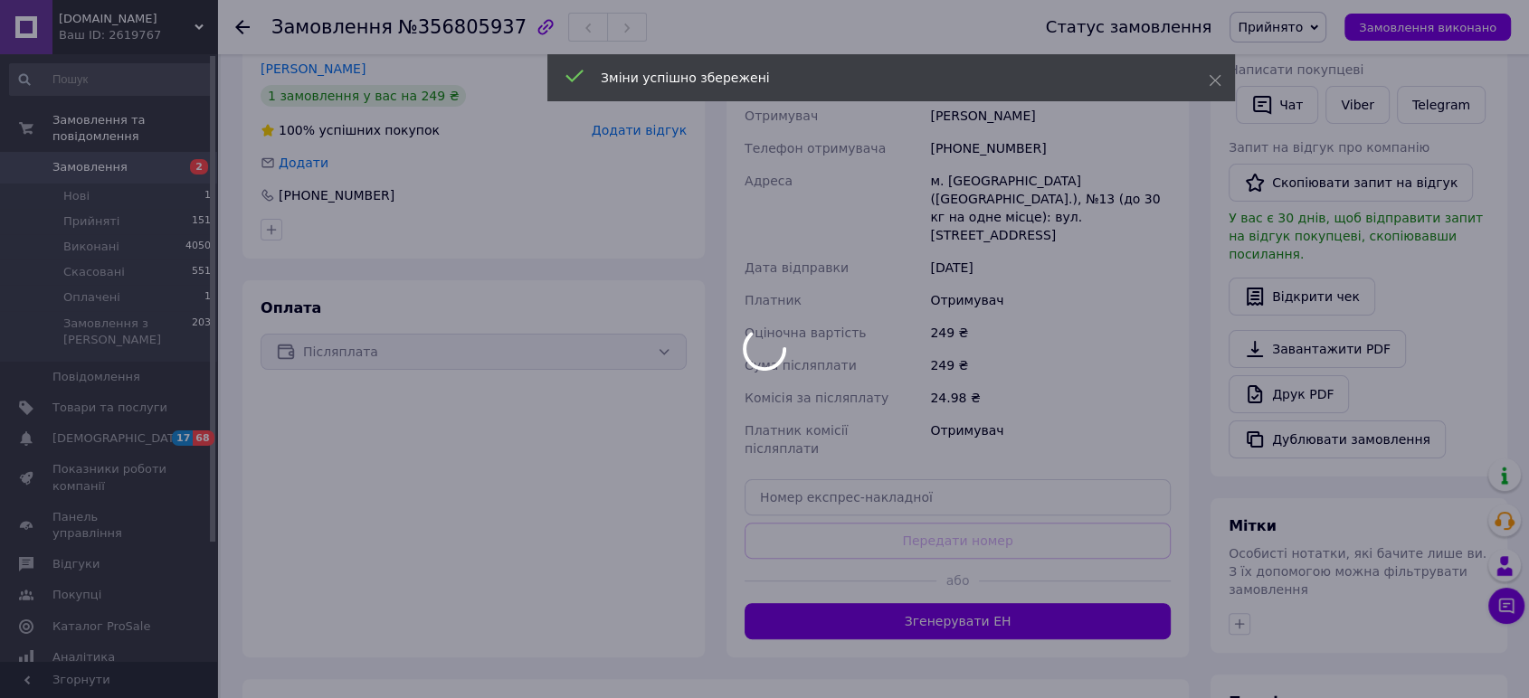
scroll to position [502, 0]
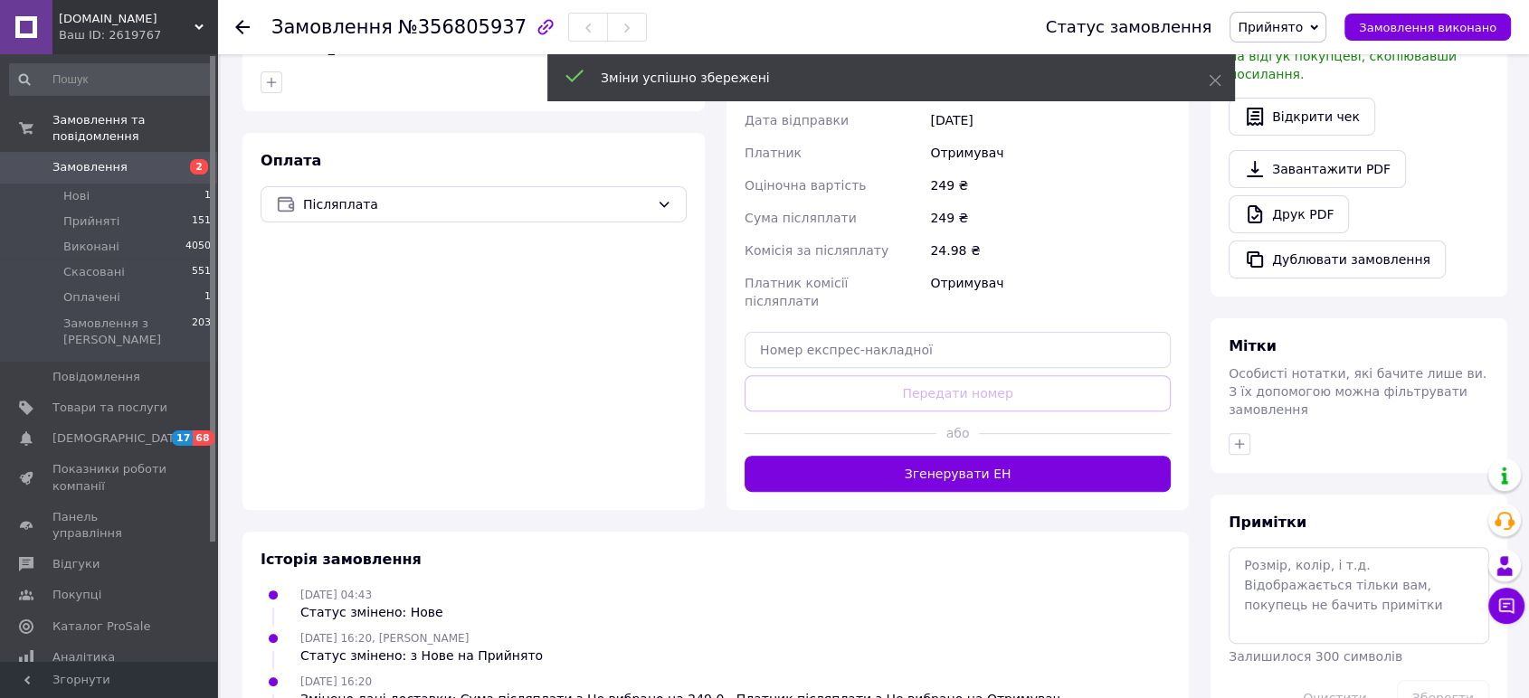
click at [1005, 456] on button "Згенерувати ЕН" at bounding box center [958, 474] width 426 height 36
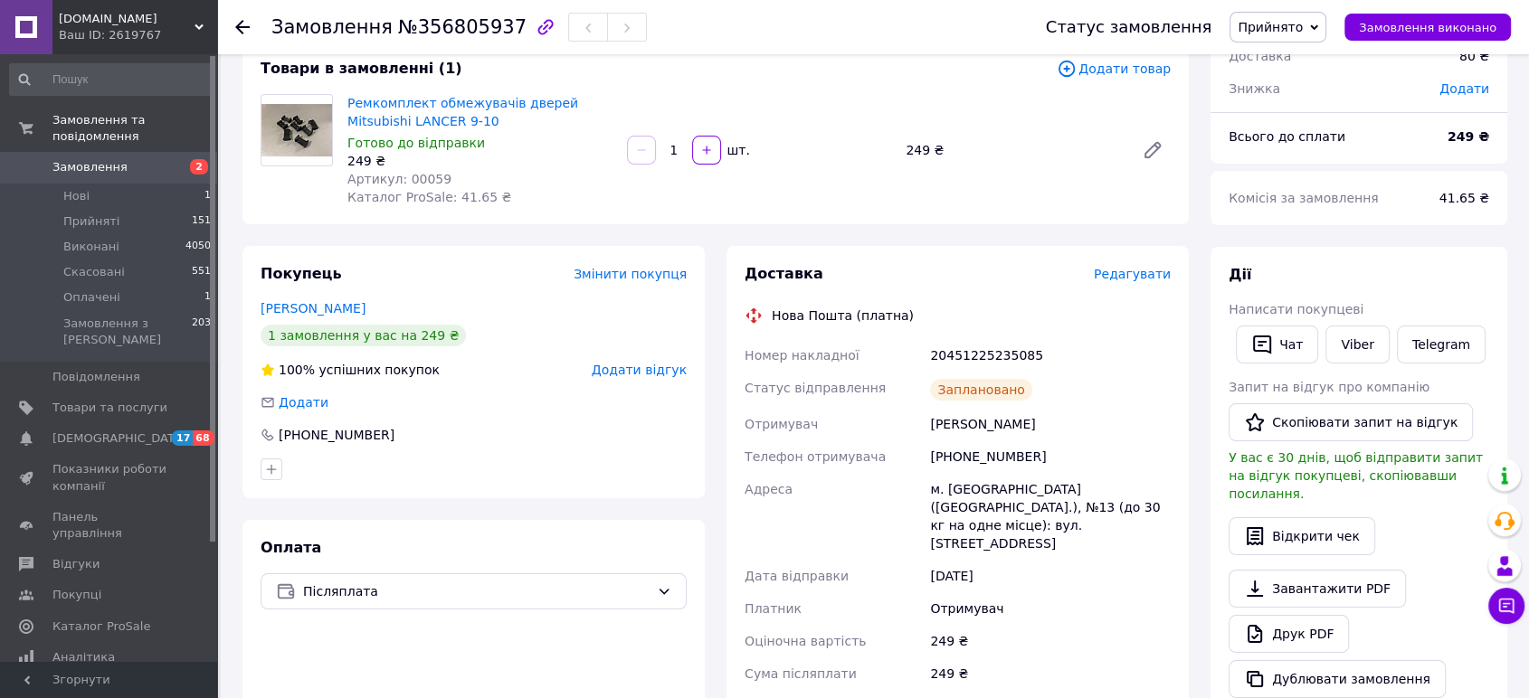
scroll to position [201, 0]
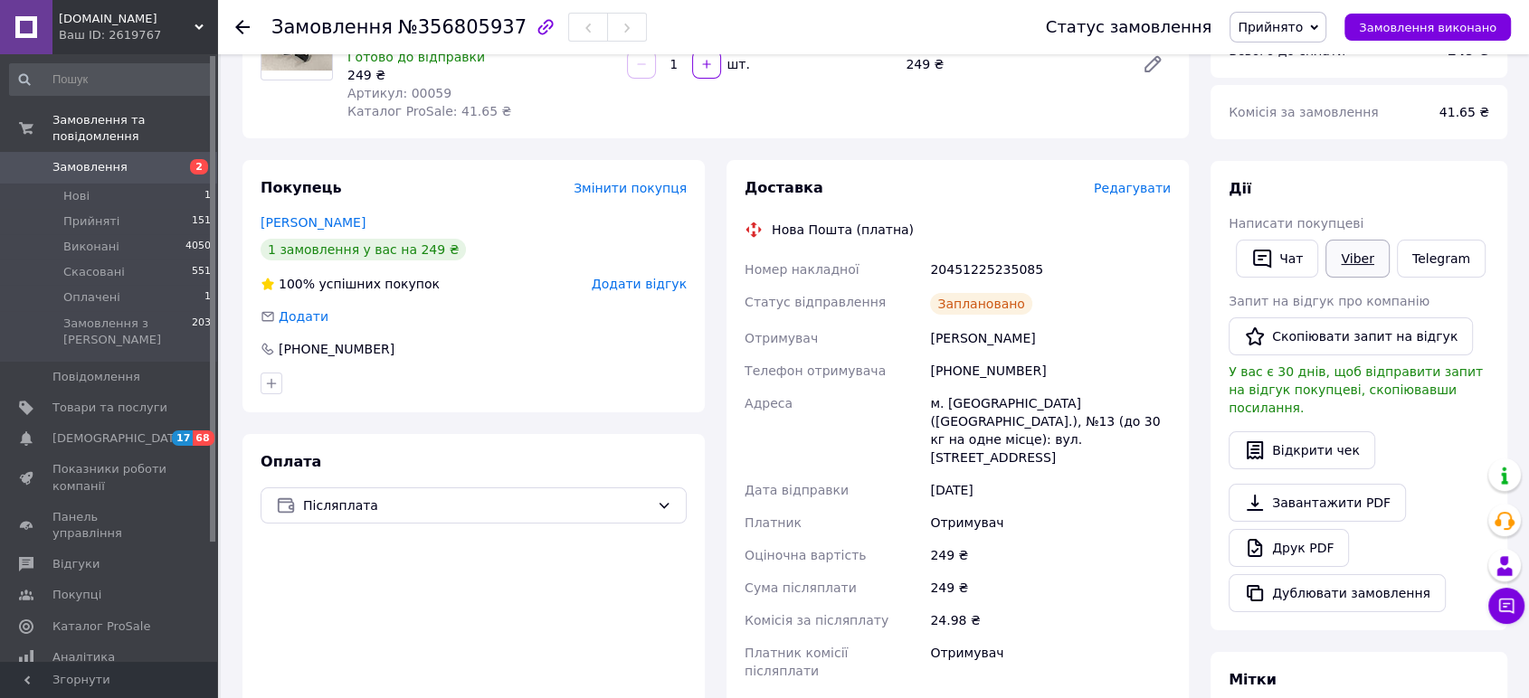
click at [1362, 260] on link "Viber" at bounding box center [1356, 259] width 63 height 38
click at [980, 262] on div "20451225235085" at bounding box center [1050, 269] width 248 height 33
copy div "20451225235085"
click at [148, 159] on span "Замовлення" at bounding box center [109, 167] width 115 height 16
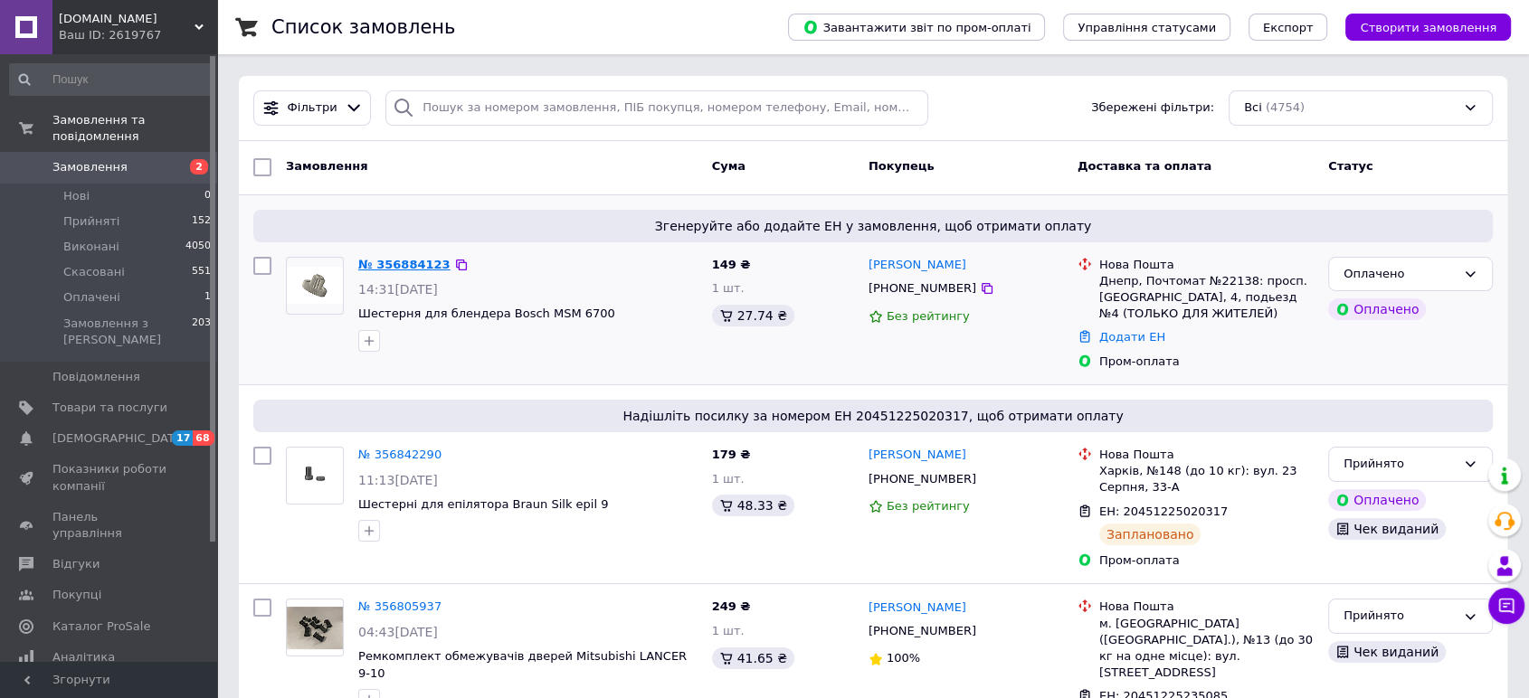
click at [393, 271] on link "№ 356884123" at bounding box center [404, 265] width 92 height 14
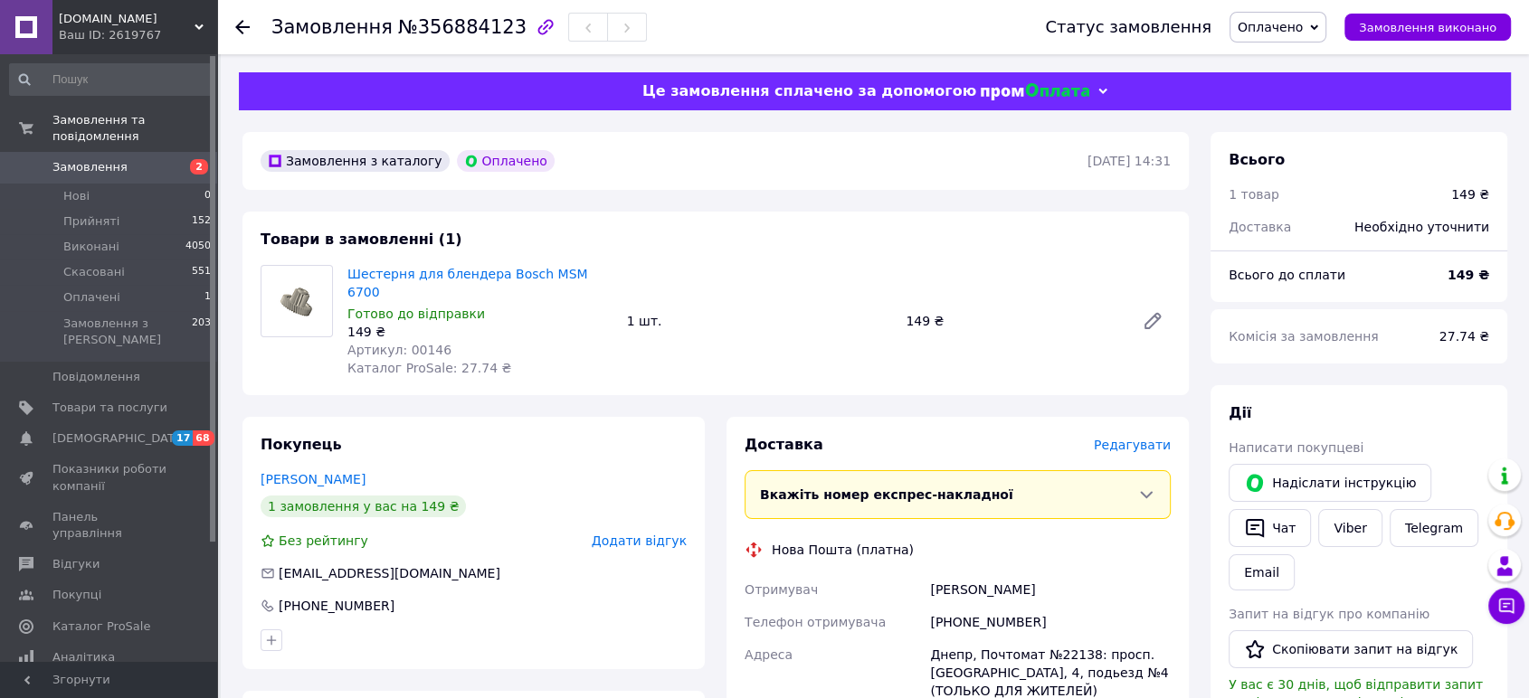
click at [1276, 33] on span "Оплачено" at bounding box center [1270, 27] width 65 height 14
click at [1274, 58] on li "Прийнято" at bounding box center [1277, 63] width 95 height 27
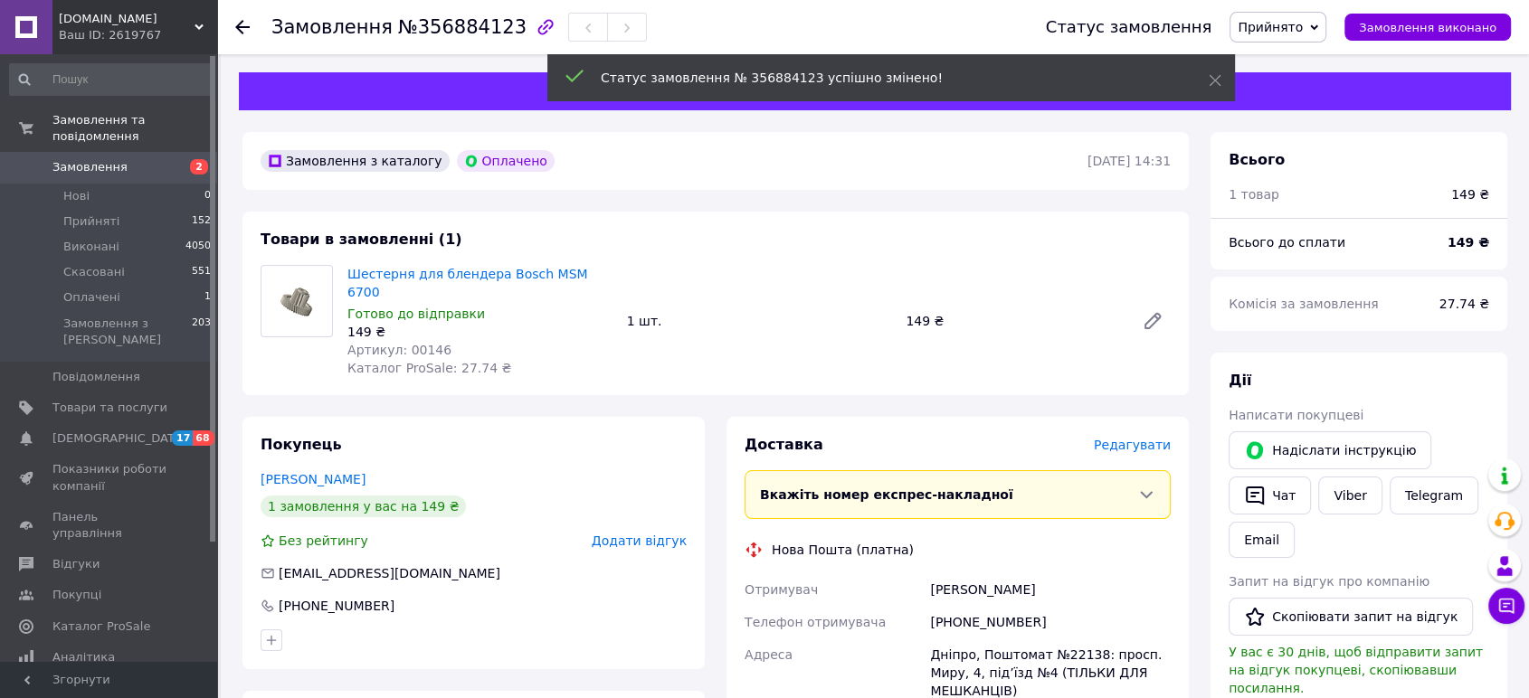
click at [414, 343] on span "Артикул: 00146" at bounding box center [399, 350] width 104 height 14
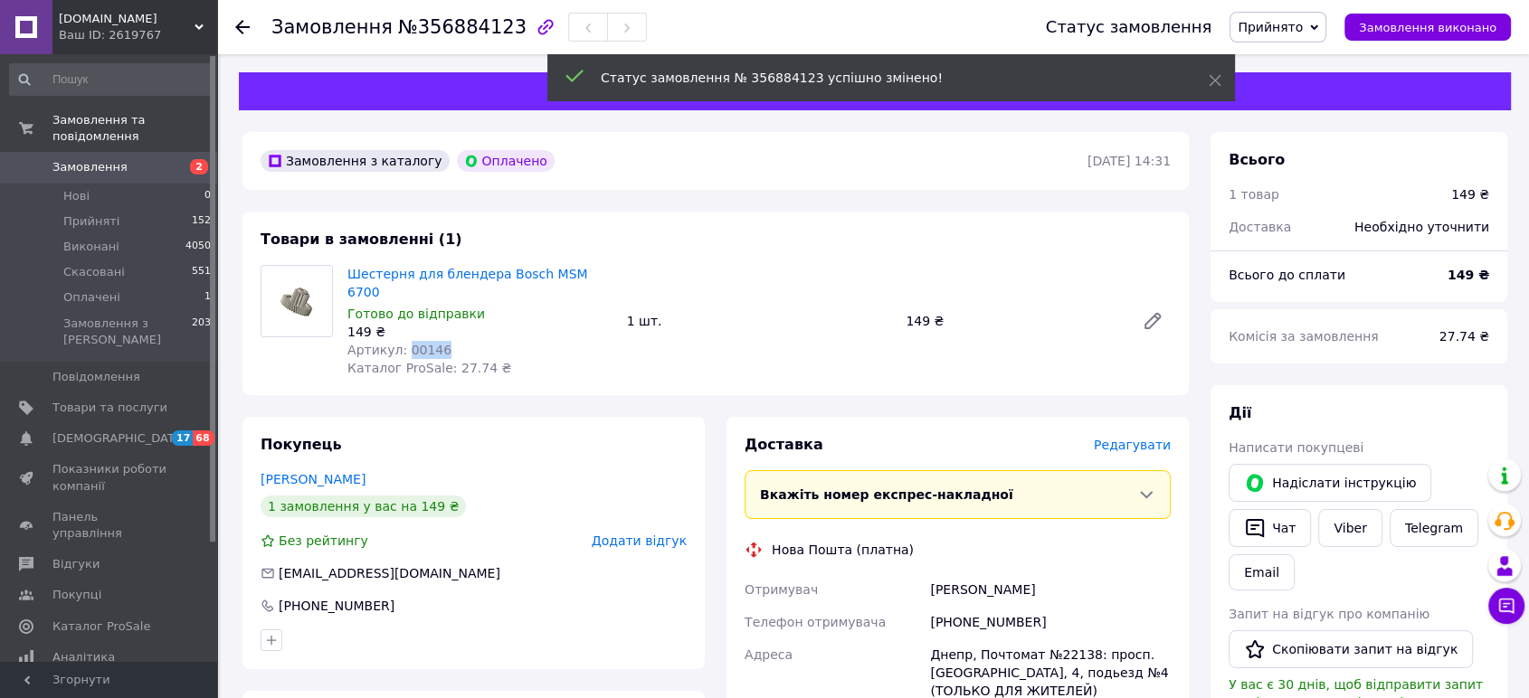
copy span "00146"
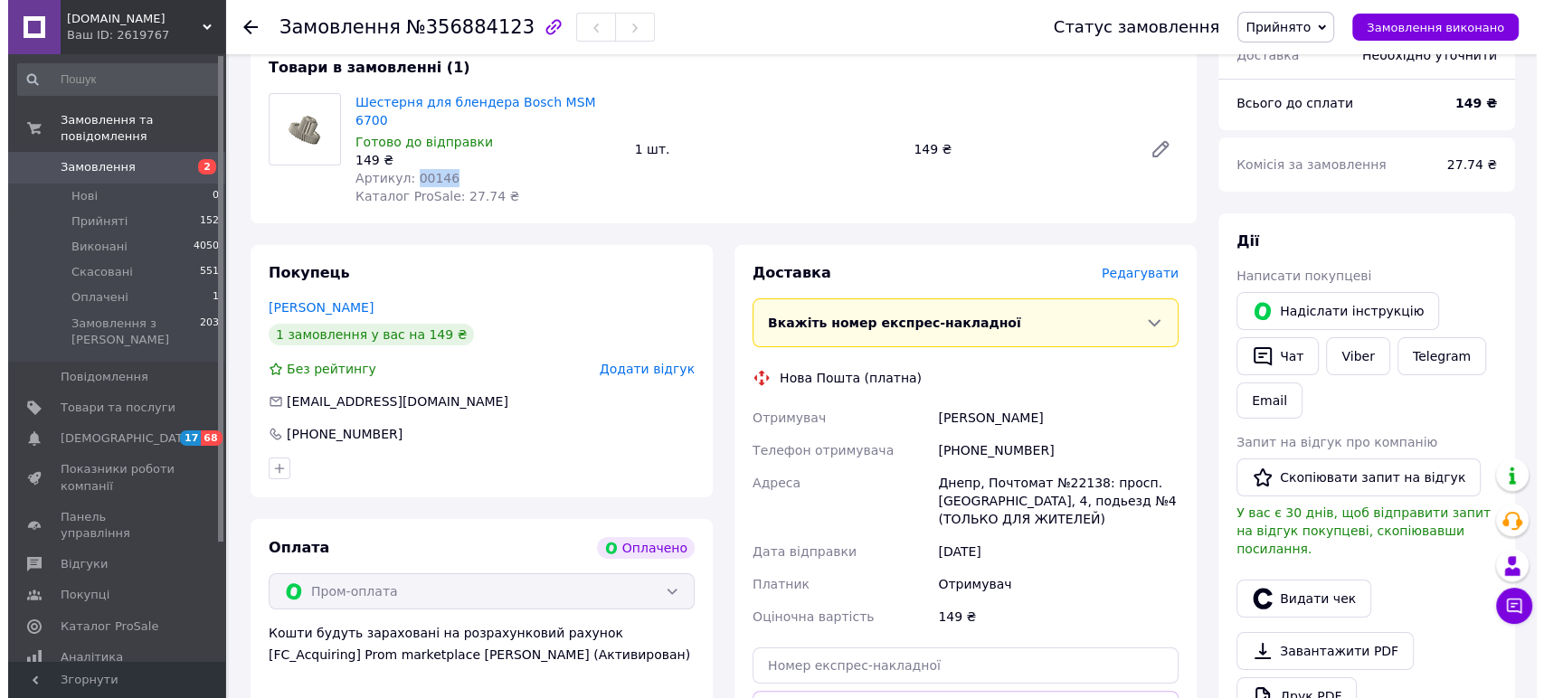
scroll to position [301, 0]
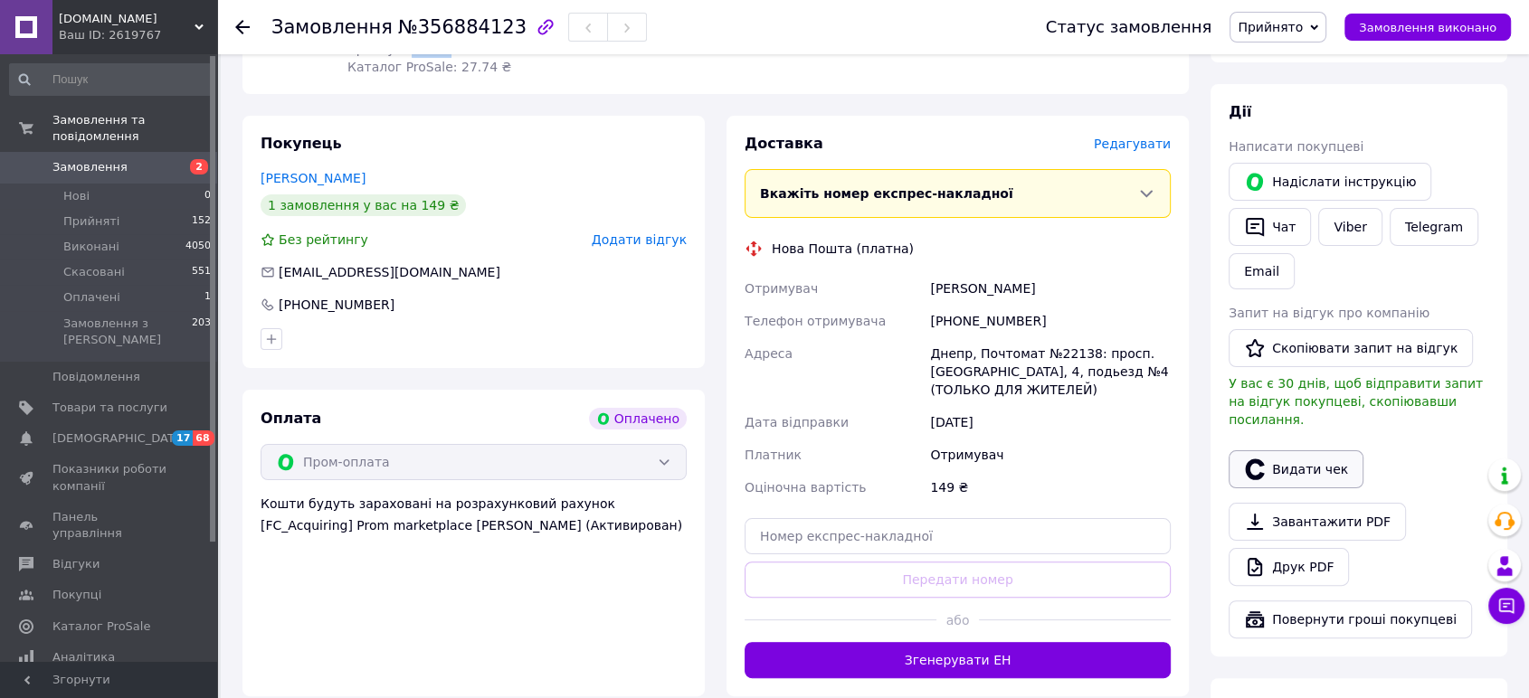
click at [1318, 454] on button "Видати чек" at bounding box center [1296, 470] width 135 height 38
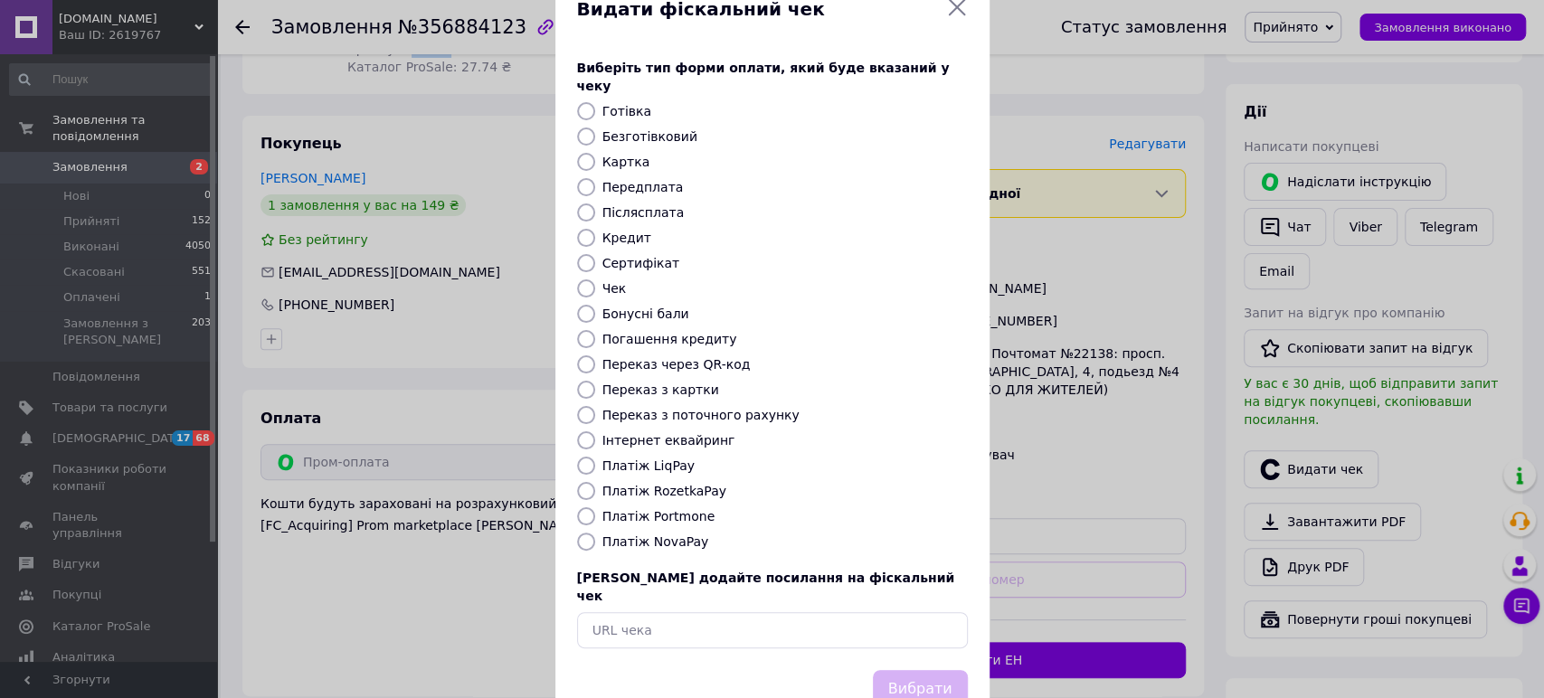
scroll to position [78, 0]
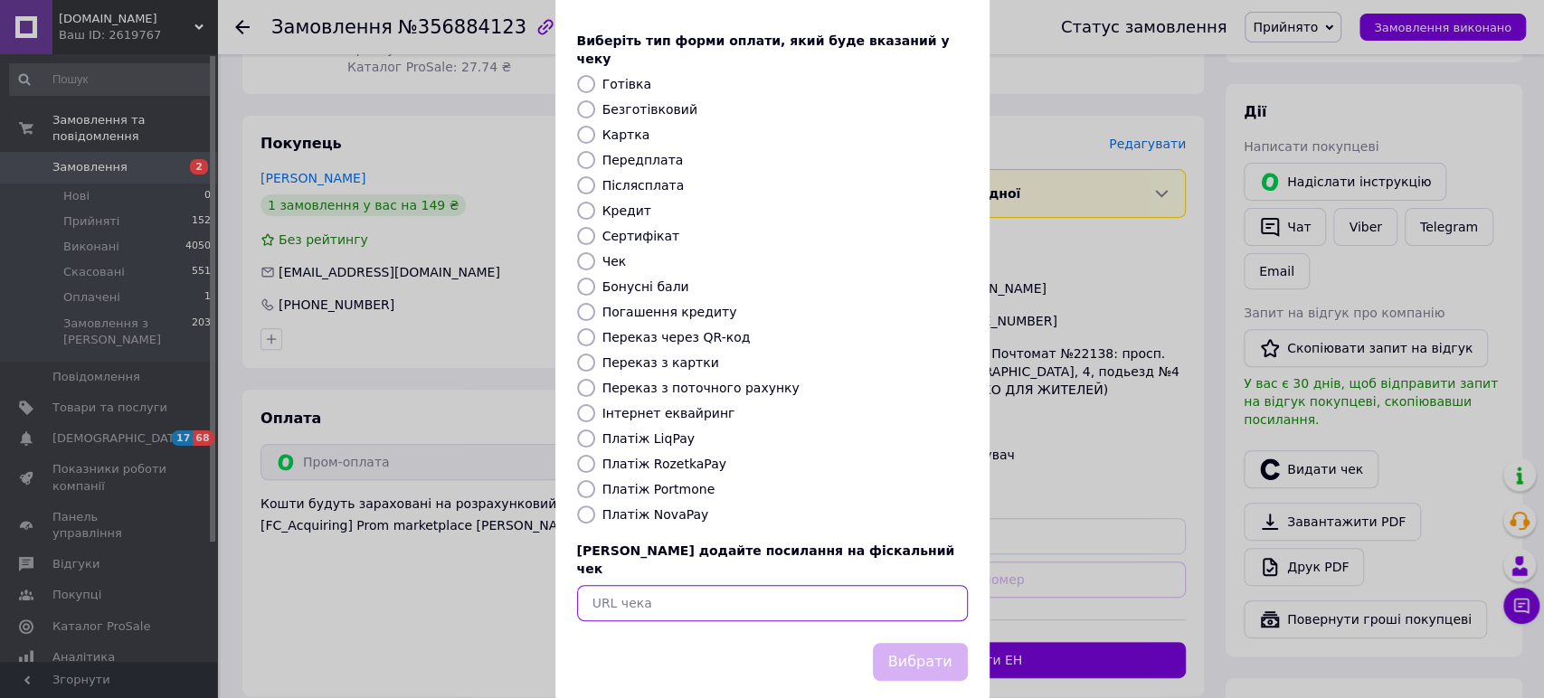
click at [712, 585] on input "text" at bounding box center [772, 603] width 391 height 36
paste input "https://check.checkbox.ua/79cff6af-95e0-4847-a99f-5721d613cdc1"
type input "https://check.checkbox.ua/79cff6af-95e0-4847-a99f-5721d613cdc1"
click at [941, 643] on button "Вибрати" at bounding box center [920, 662] width 95 height 39
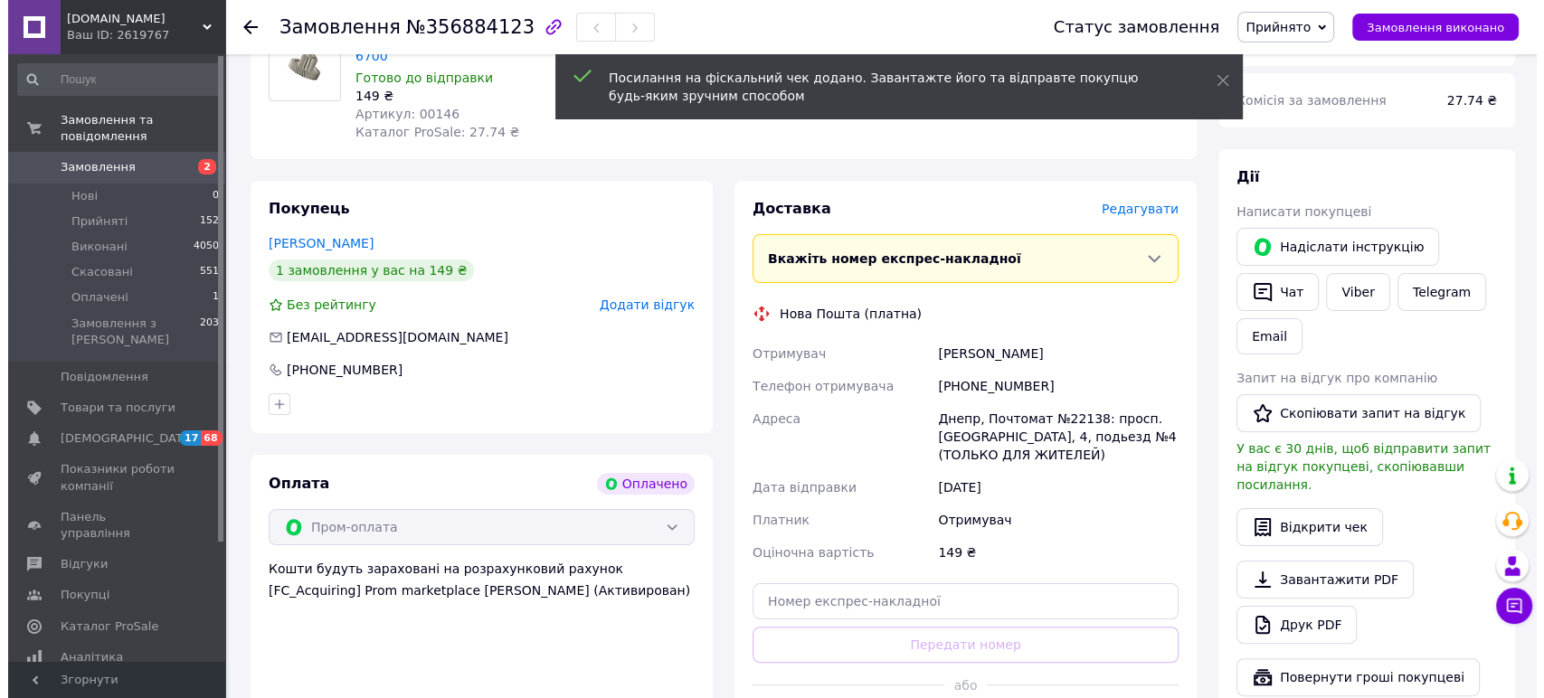
scroll to position [201, 0]
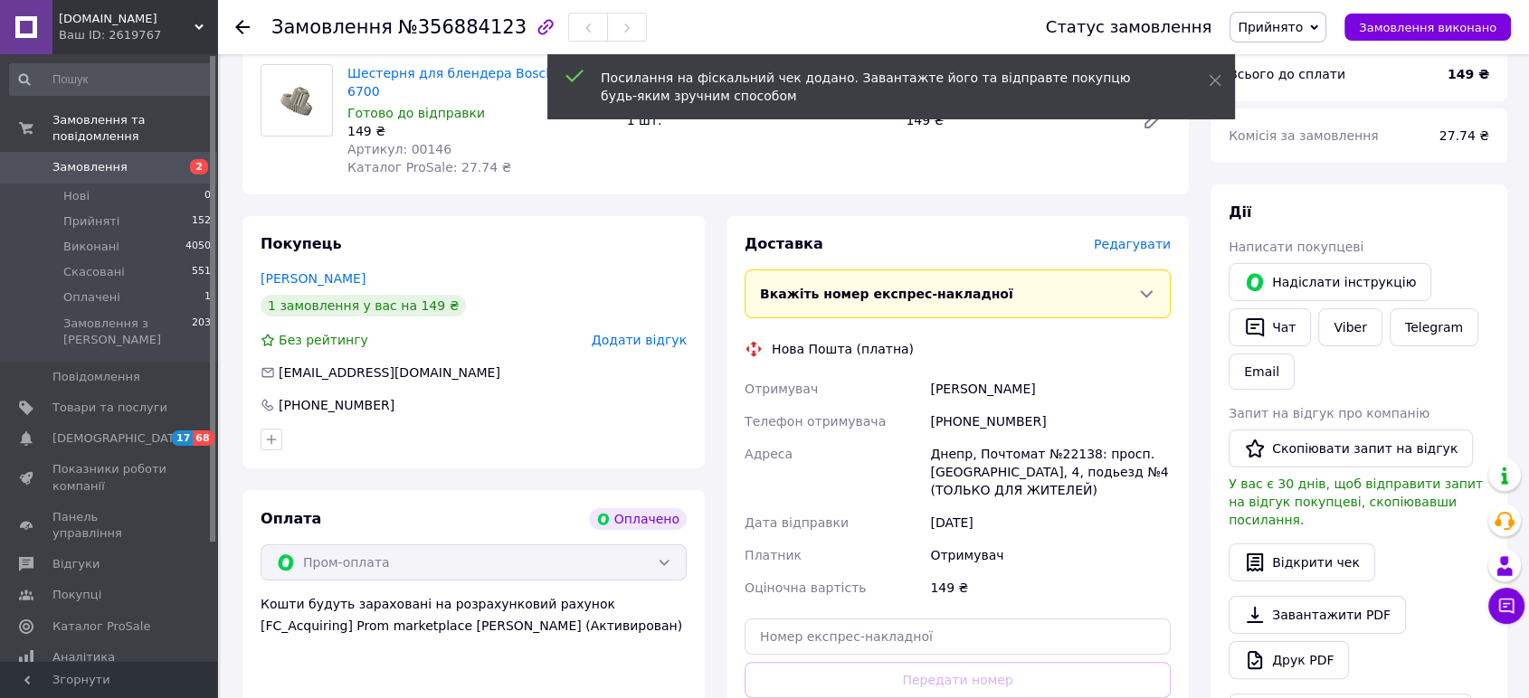
click at [1140, 237] on span "Редагувати" at bounding box center [1132, 244] width 77 height 14
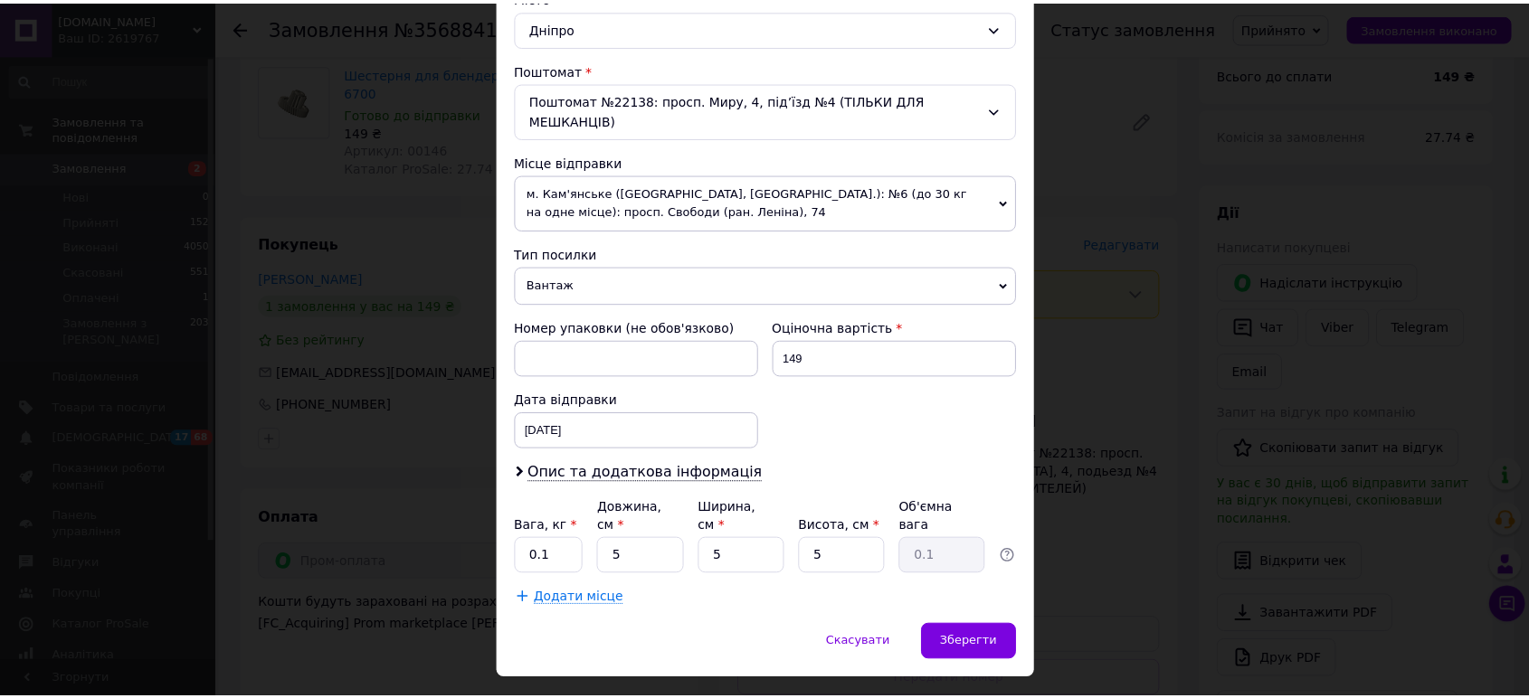
scroll to position [518, 0]
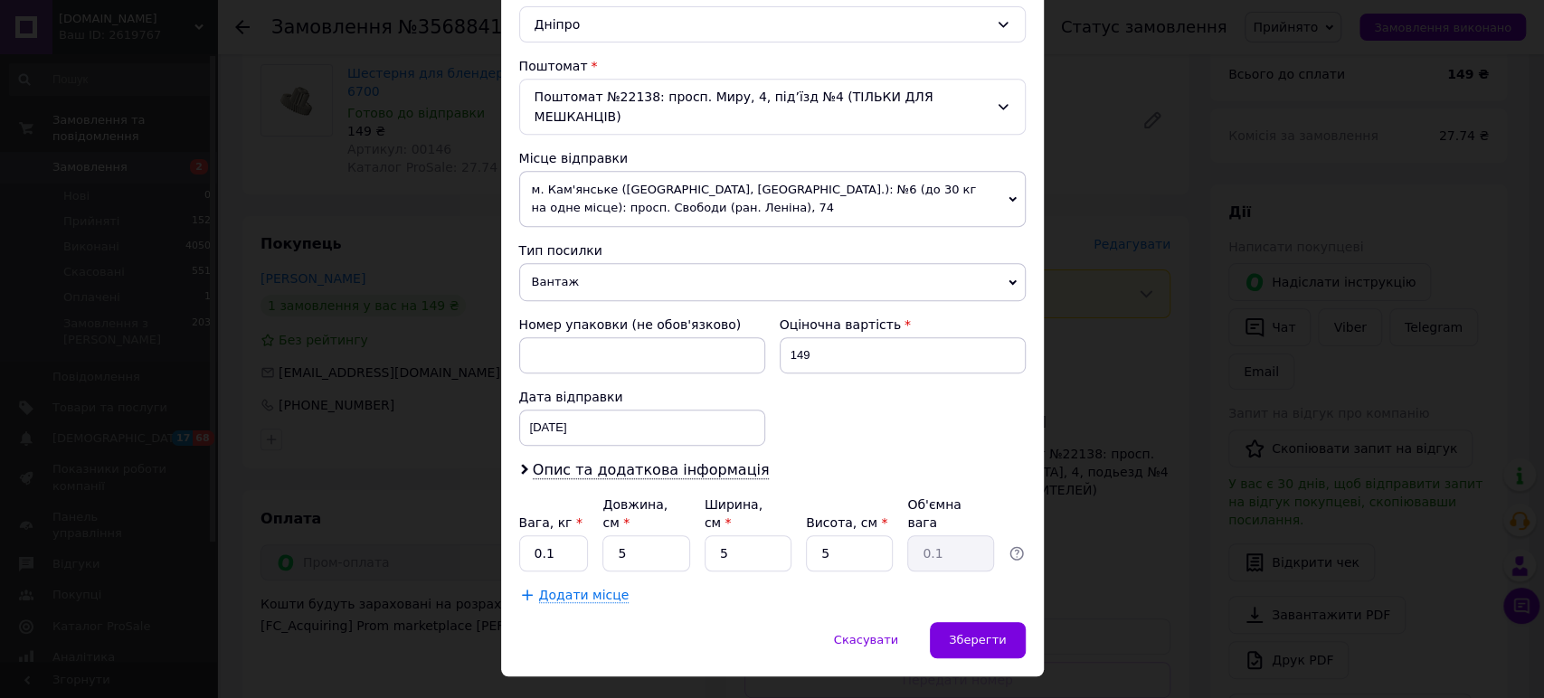
click at [1096, 264] on div "× Редагування доставки Спосіб доставки Нова Пошта (платна) Платник Отримувач Ві…" at bounding box center [772, 349] width 1544 height 698
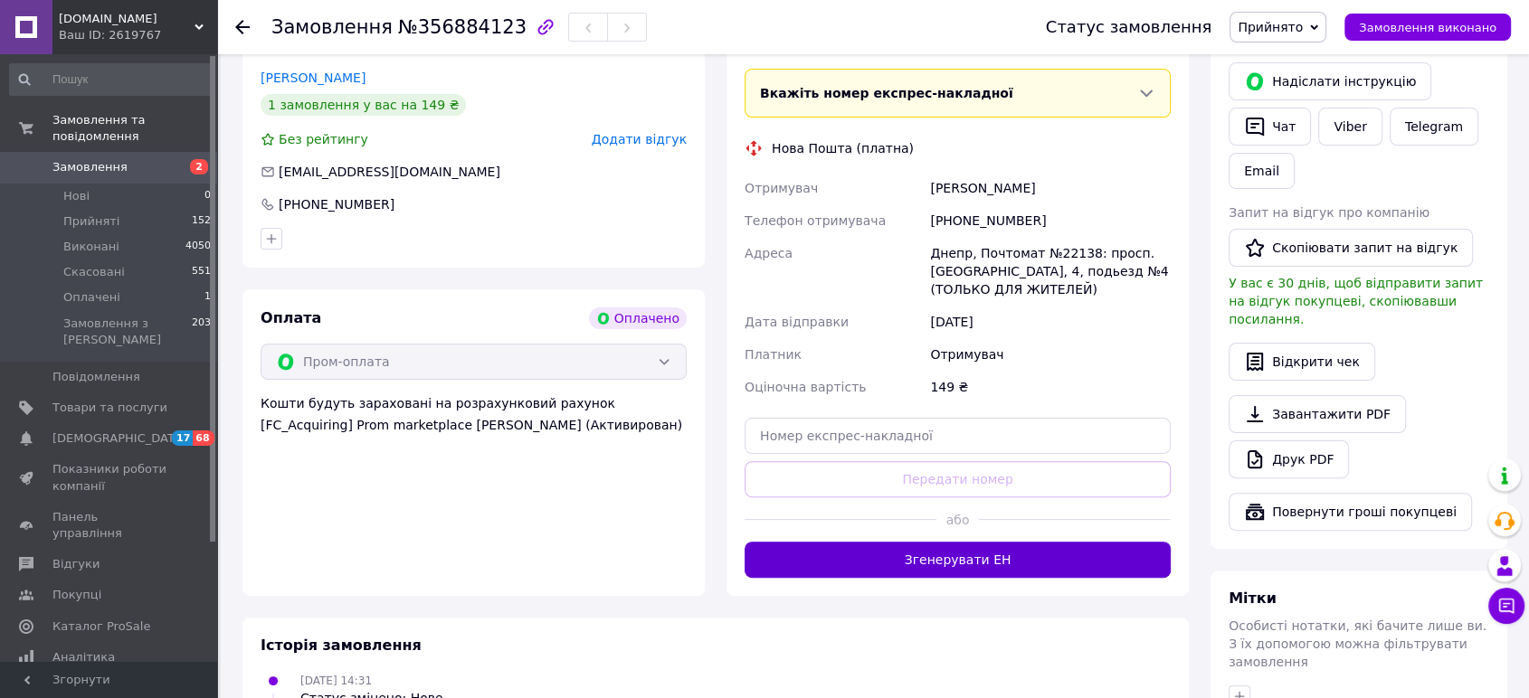
click at [1013, 542] on button "Згенерувати ЕН" at bounding box center [958, 560] width 426 height 36
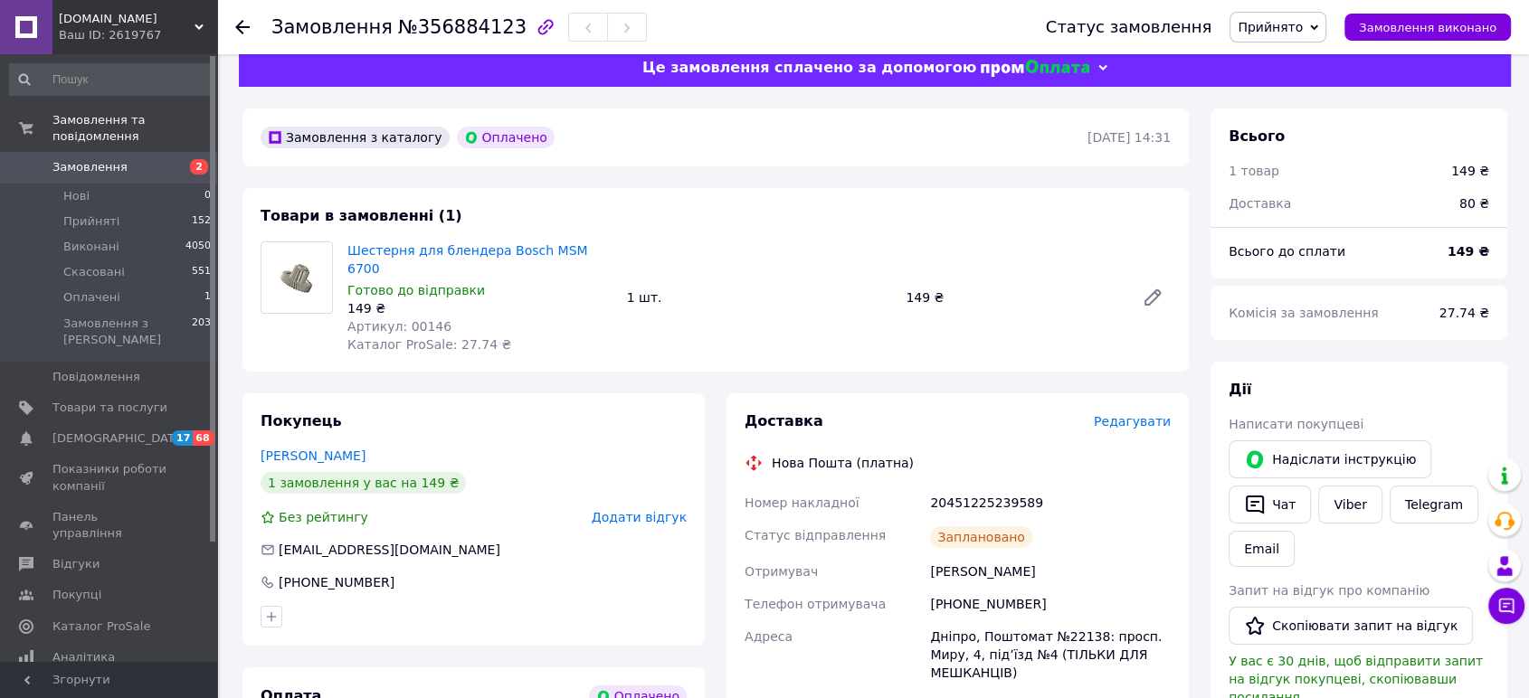
scroll to position [201, 0]
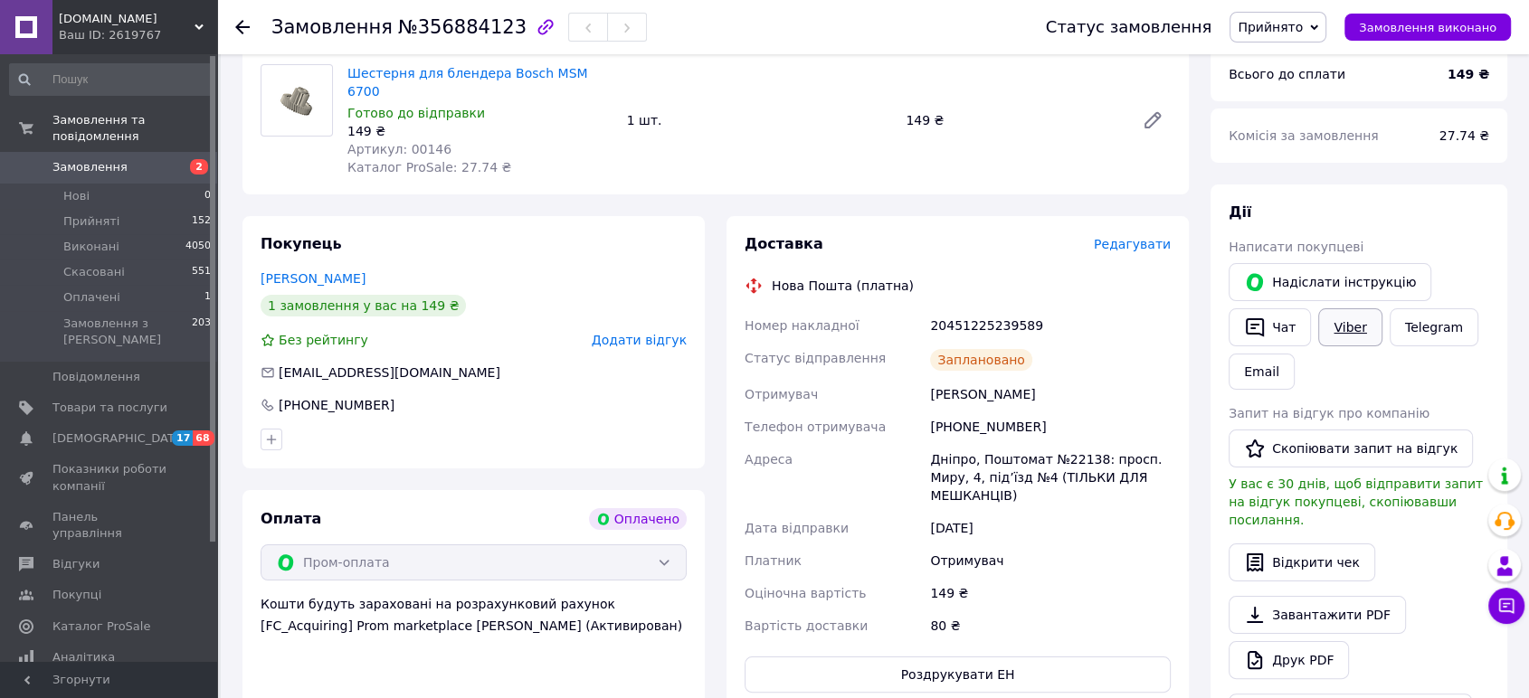
click at [1344, 338] on link "Viber" at bounding box center [1349, 328] width 63 height 38
click at [971, 312] on div "20451225239589" at bounding box center [1050, 325] width 248 height 33
copy div "20451225239589"
click at [80, 159] on span "Замовлення" at bounding box center [89, 167] width 75 height 16
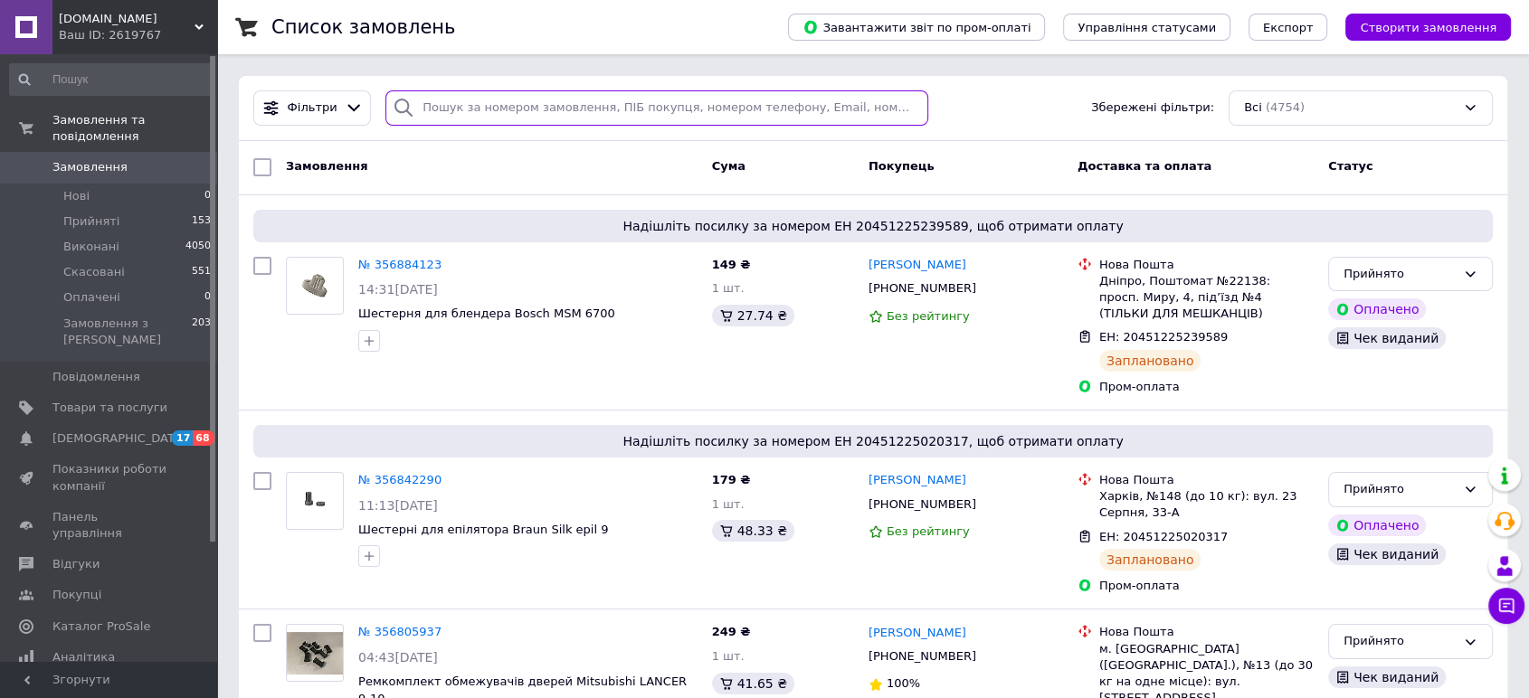
click at [653, 114] on input "search" at bounding box center [656, 107] width 543 height 35
paste input "20451219244708"
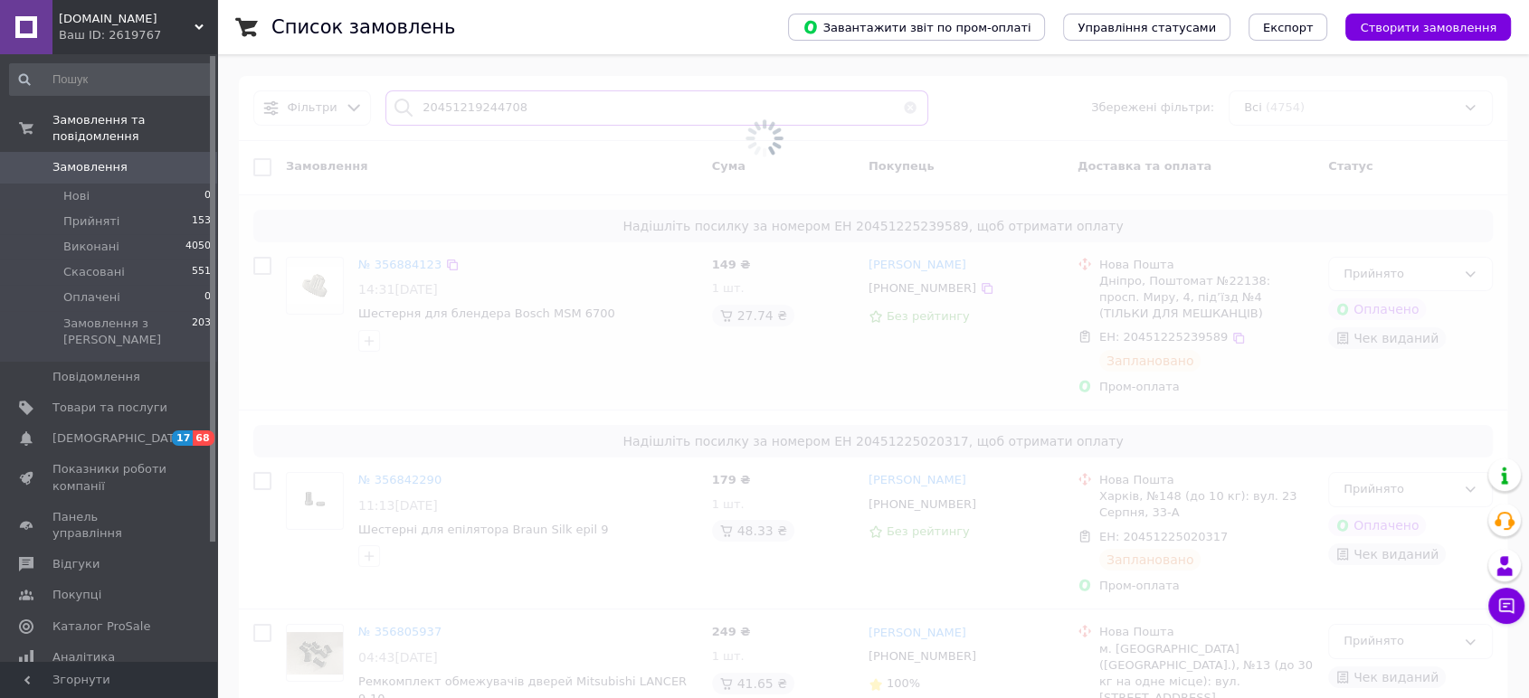
type input "20451219244708"
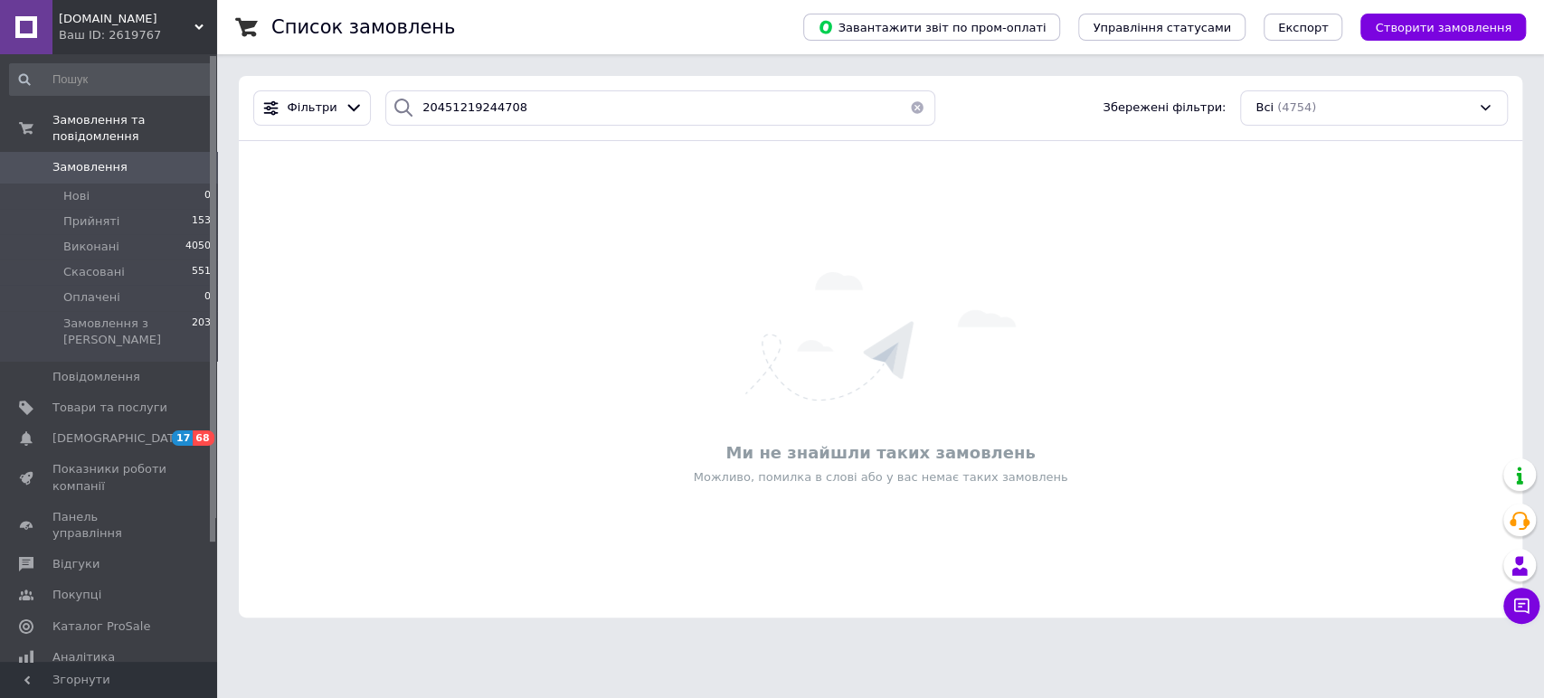
click at [907, 108] on button "button" at bounding box center [917, 107] width 36 height 35
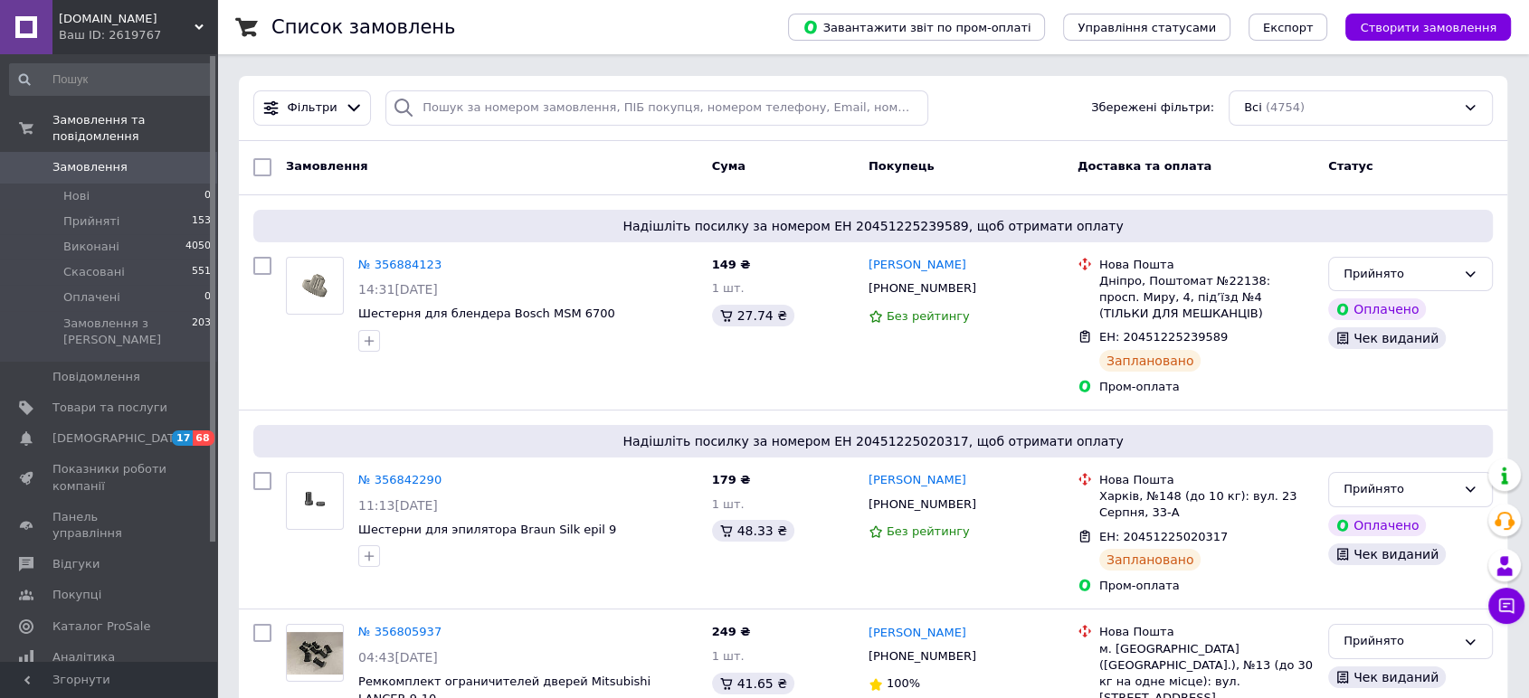
click at [51, 152] on link "Замовлення 0" at bounding box center [111, 167] width 222 height 31
click at [632, 185] on div "Замовлення Cума Покупець Доставка та оплата Статус" at bounding box center [873, 168] width 1268 height 54
